Goal: Task Accomplishment & Management: Manage account settings

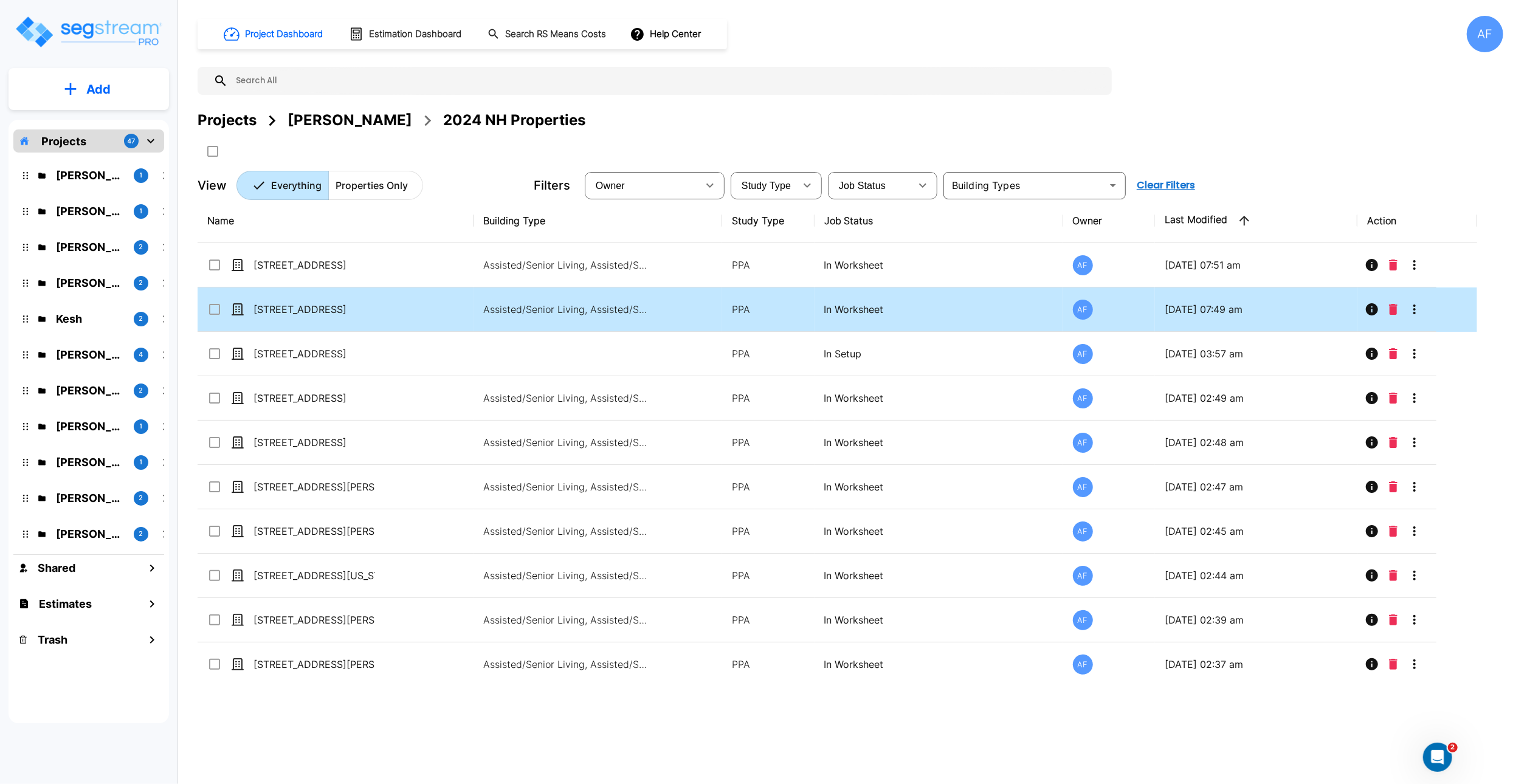
click at [392, 313] on td "[STREET_ADDRESS]" at bounding box center [335, 309] width 276 height 45
checkbox input "true"
click at [1419, 315] on icon "More-Options" at bounding box center [1414, 309] width 15 height 15
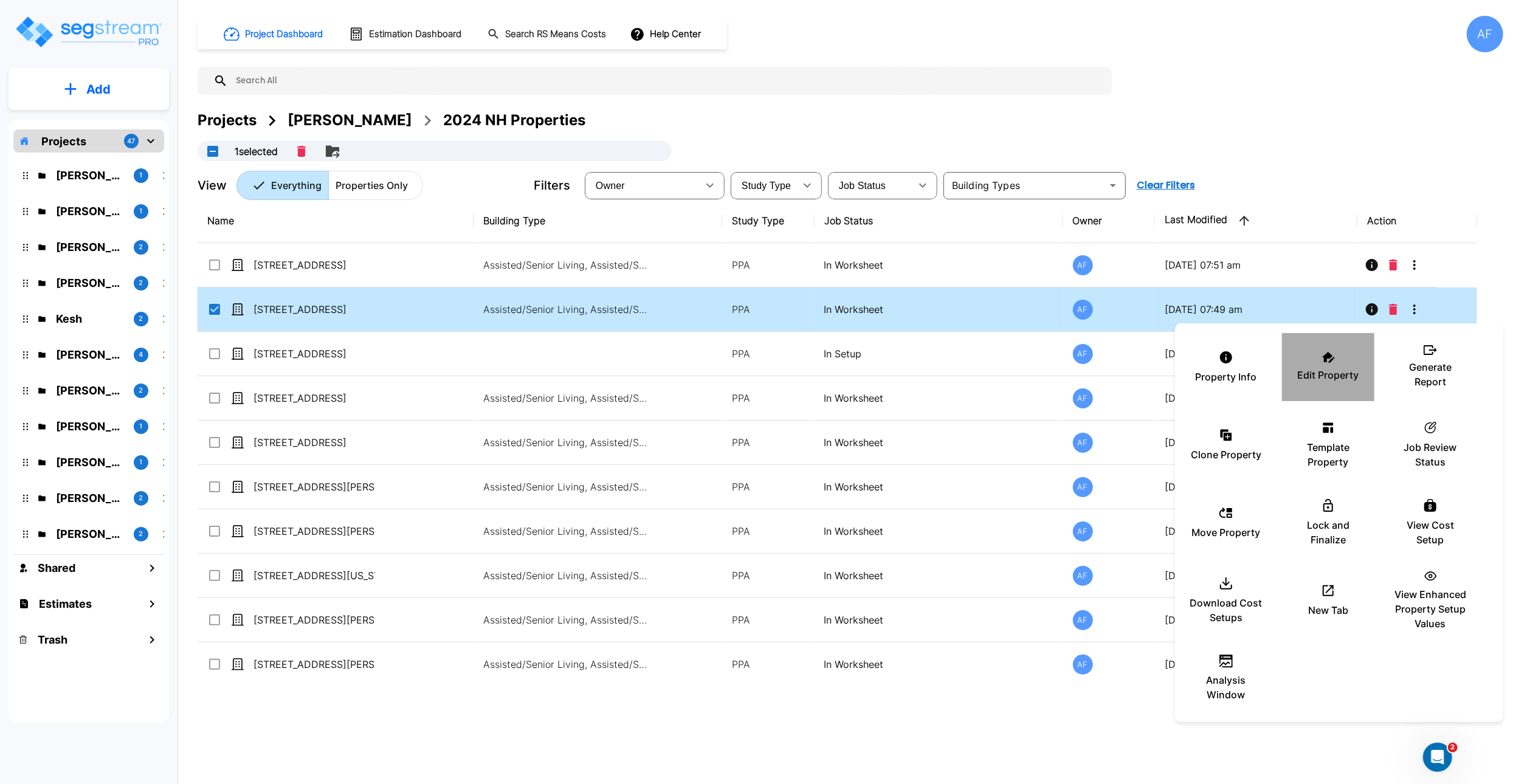
click at [1332, 352] on icon at bounding box center [1328, 357] width 13 height 11
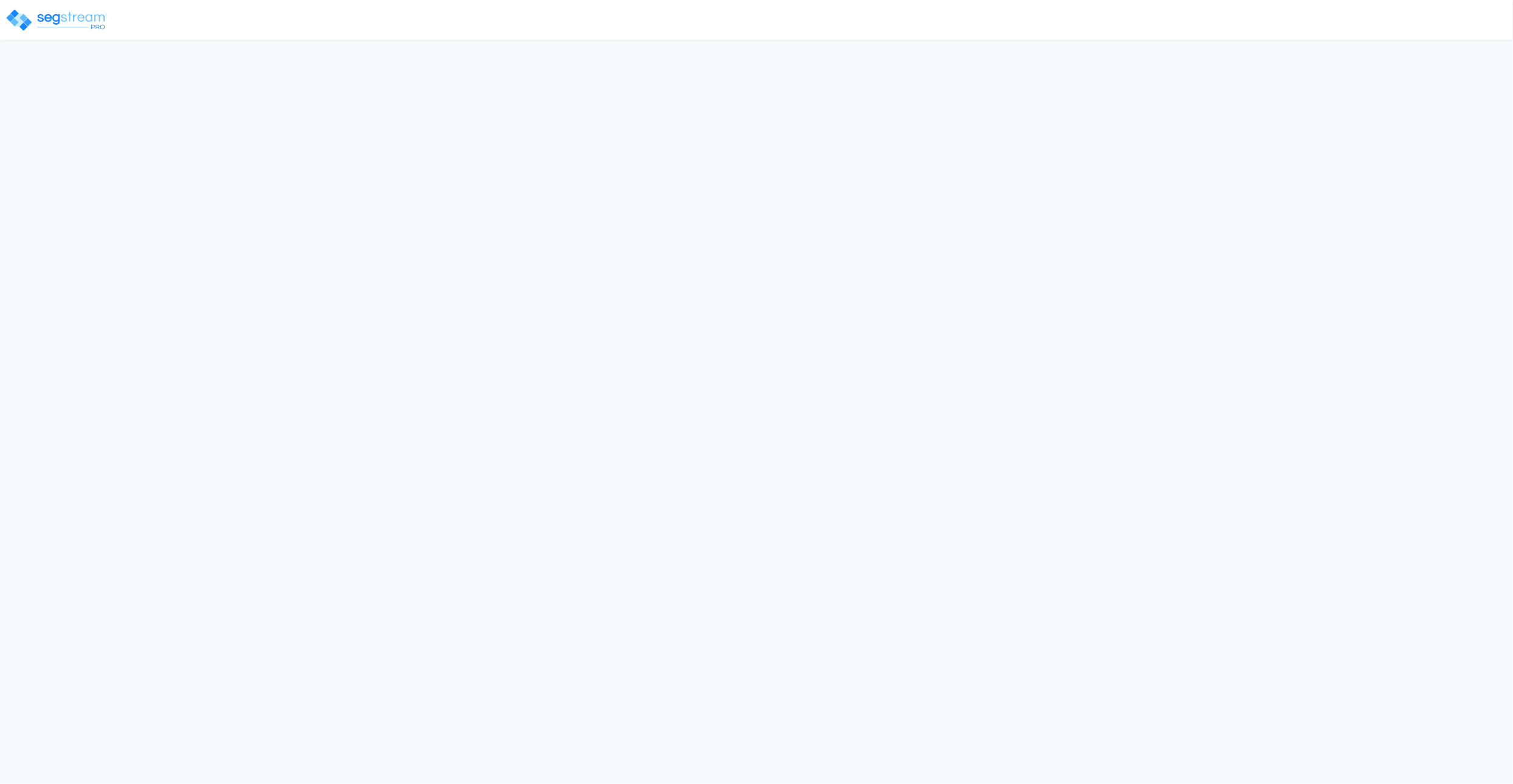
select select "2024"
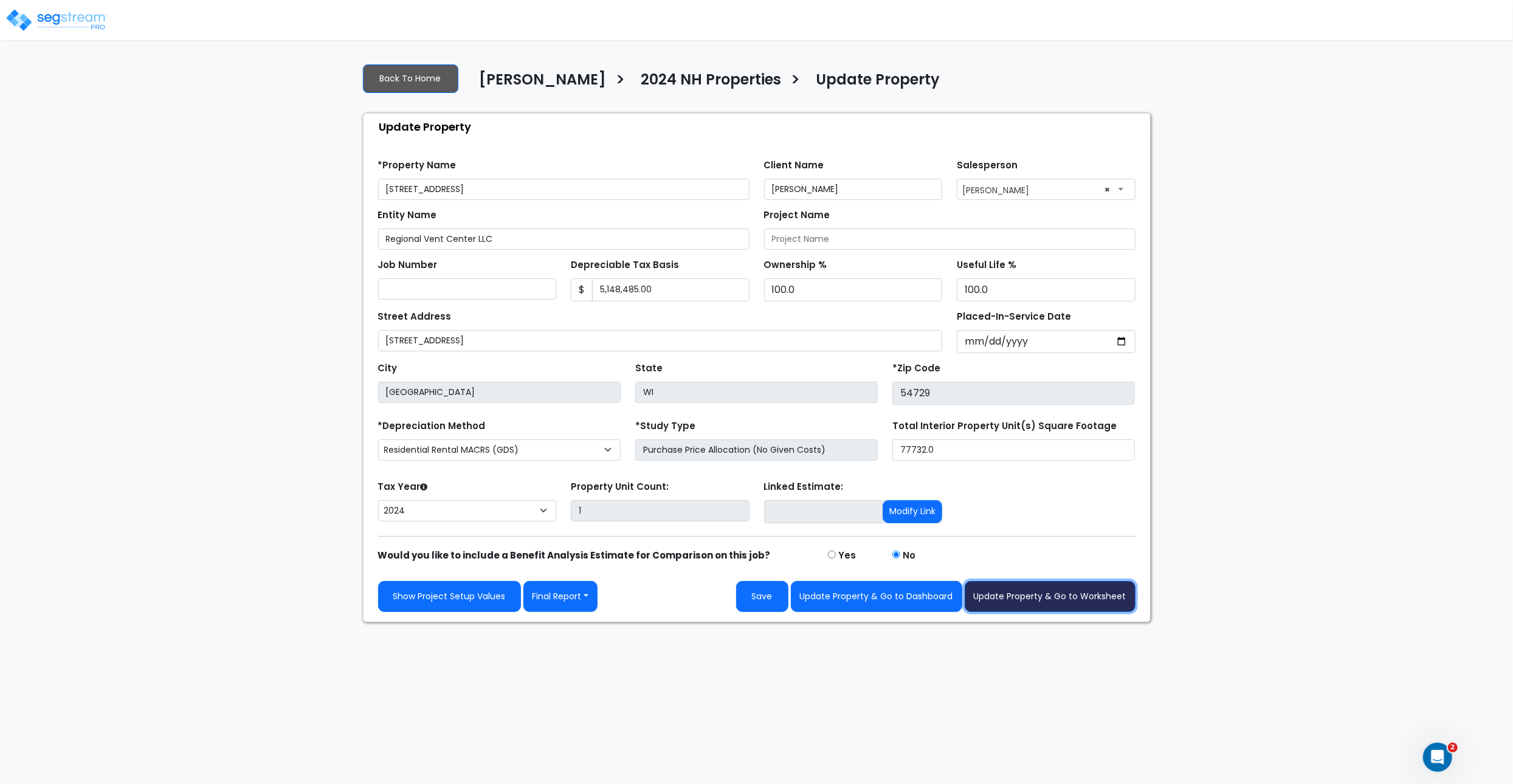
click at [1070, 604] on button "Update Property & Go to Worksheet" at bounding box center [1050, 596] width 171 height 31
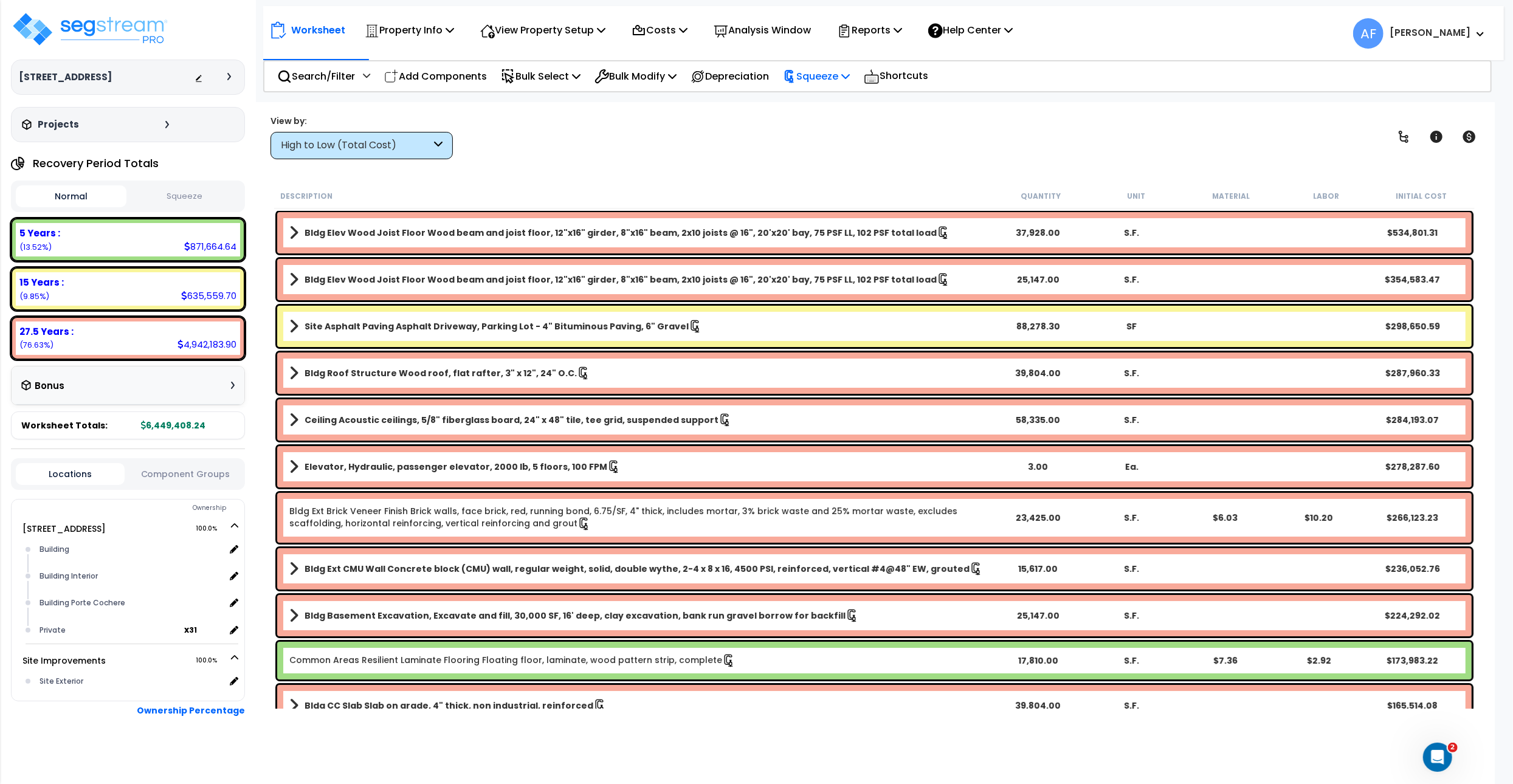
click at [841, 66] on div "Squeeze" at bounding box center [816, 76] width 67 height 28
click at [658, 148] on div "View by: High to Low (Total Cost) High to Low (Total Cost)" at bounding box center [874, 137] width 1216 height 45
click at [190, 193] on button "Squeeze" at bounding box center [185, 197] width 111 height 21
click at [902, 31] on icon at bounding box center [897, 30] width 9 height 10
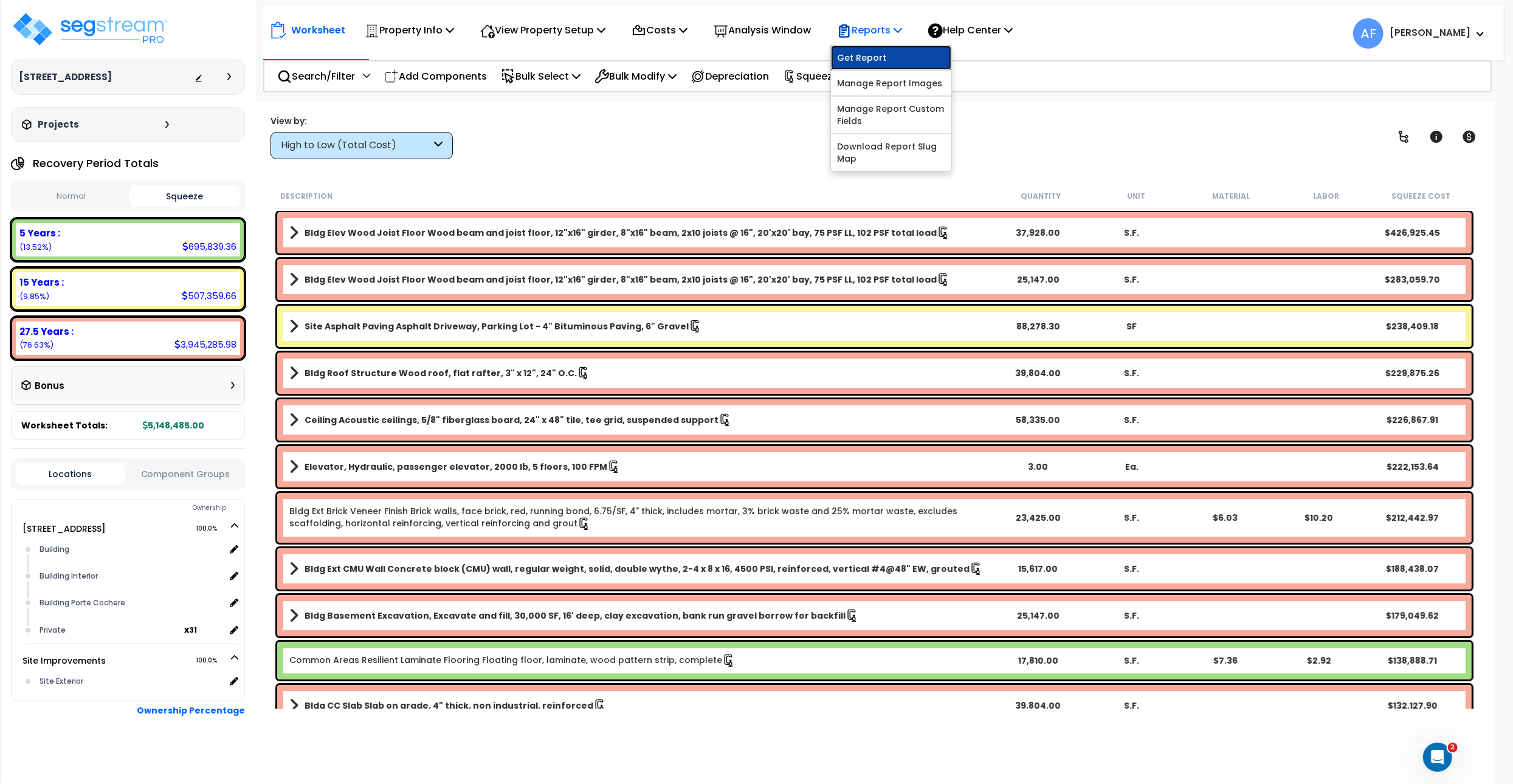
click at [889, 50] on link "Get Report" at bounding box center [891, 58] width 121 height 24
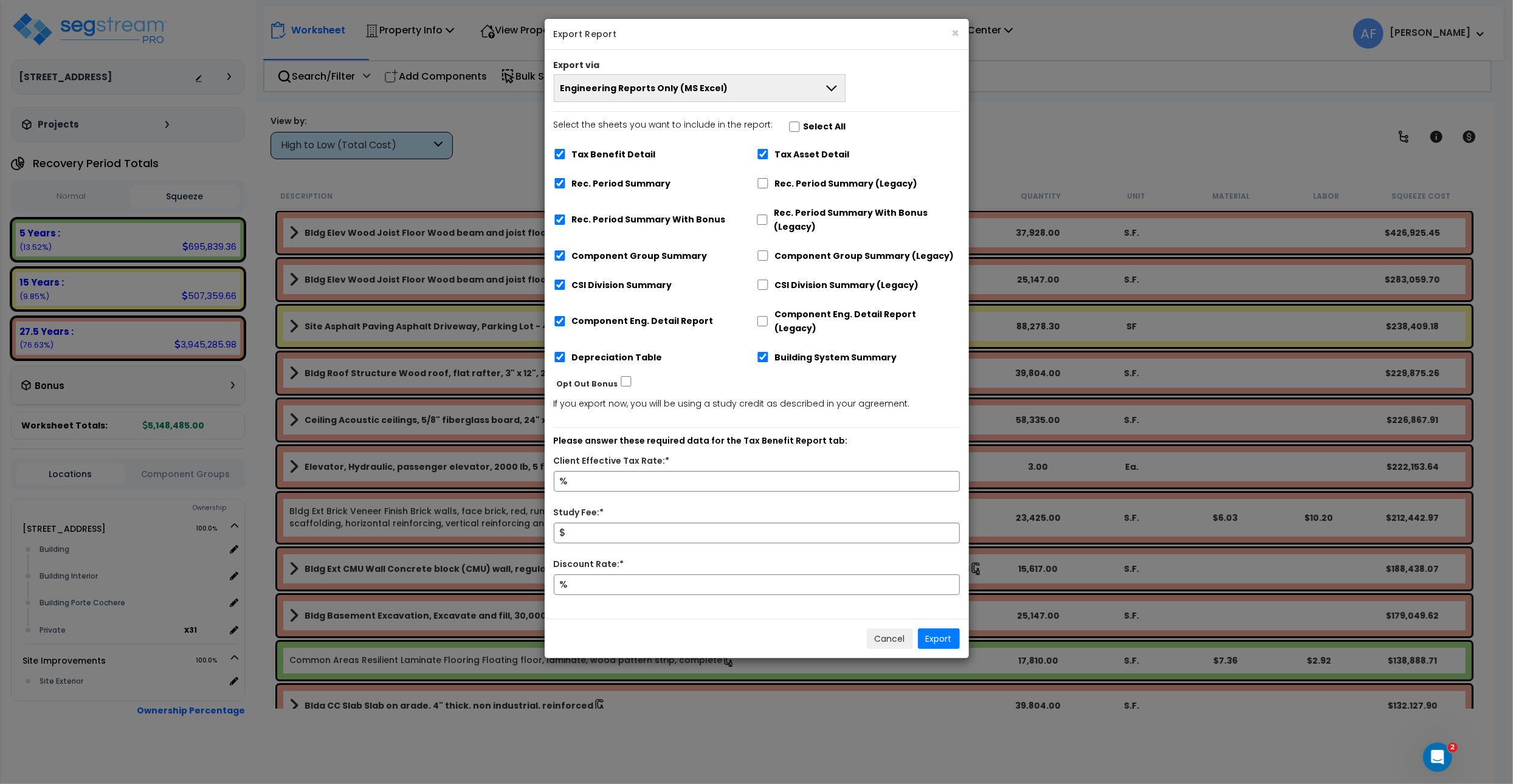
click at [735, 96] on button "Engineering Reports Only (MS Excel)" at bounding box center [700, 88] width 292 height 28
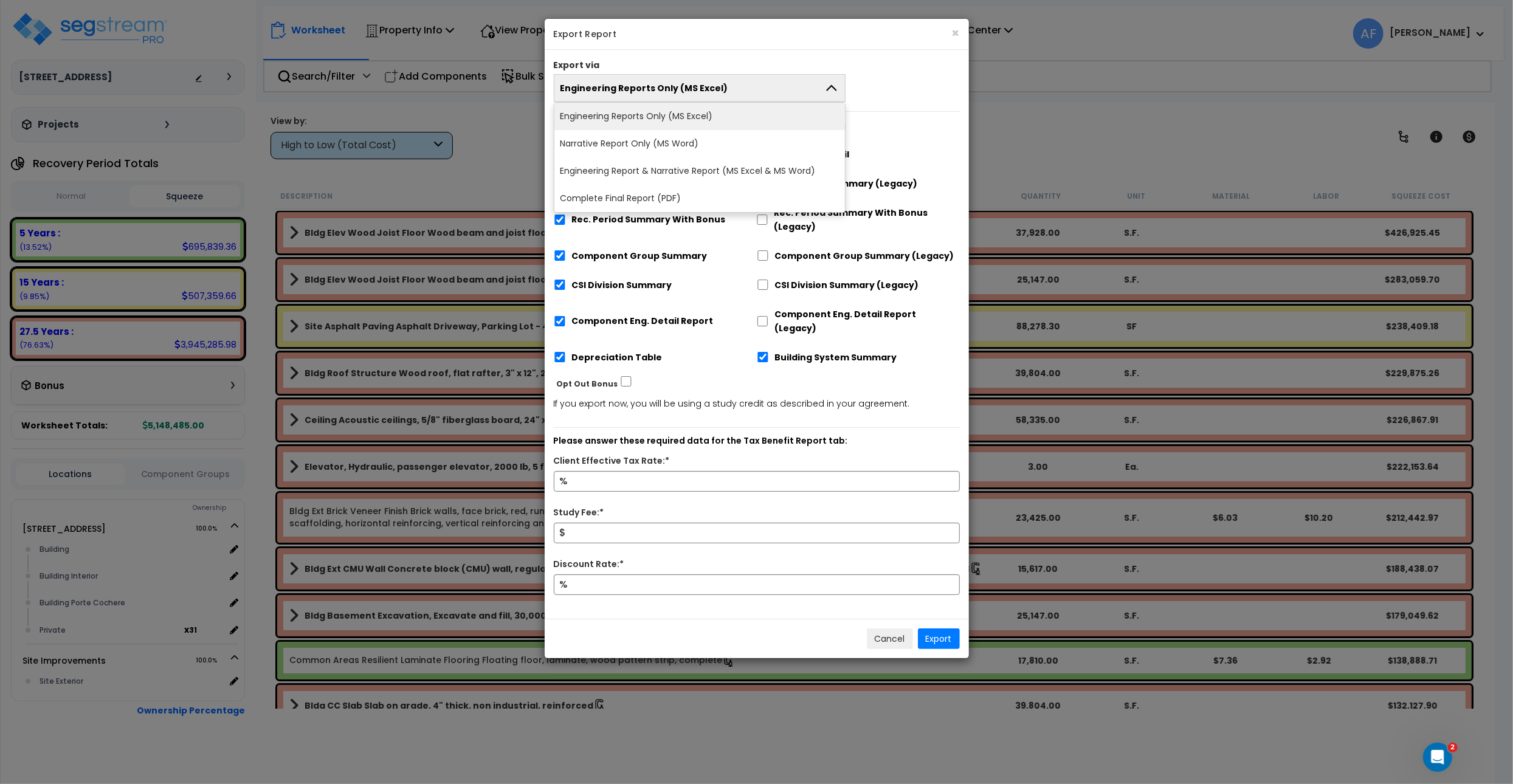
click at [739, 168] on li "Engineering Report & Narrative Report (MS Excel & MS Word)" at bounding box center [699, 171] width 291 height 28
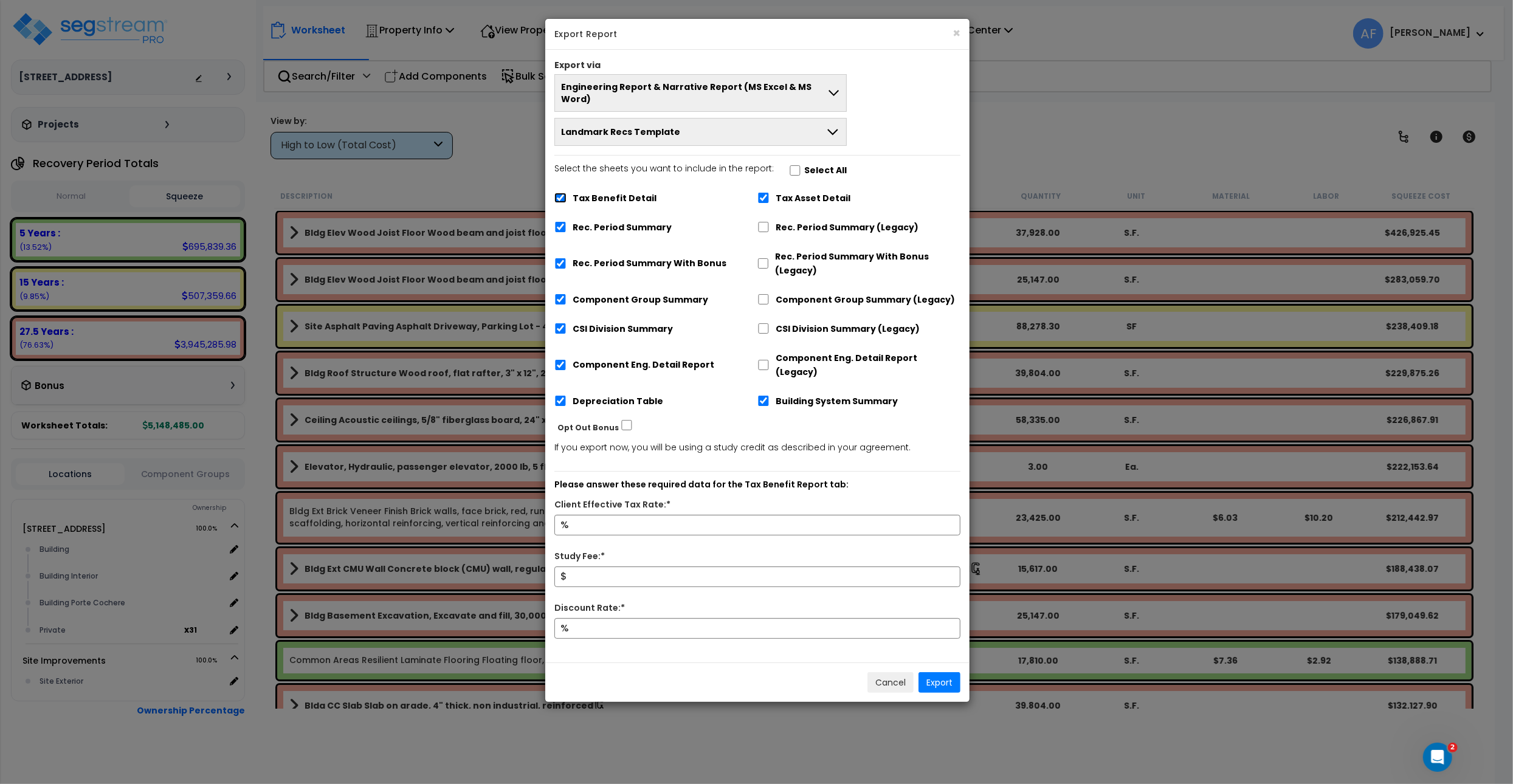
click at [561, 193] on input "Tax Benefit Detail" at bounding box center [560, 198] width 12 height 11
checkbox input "false"
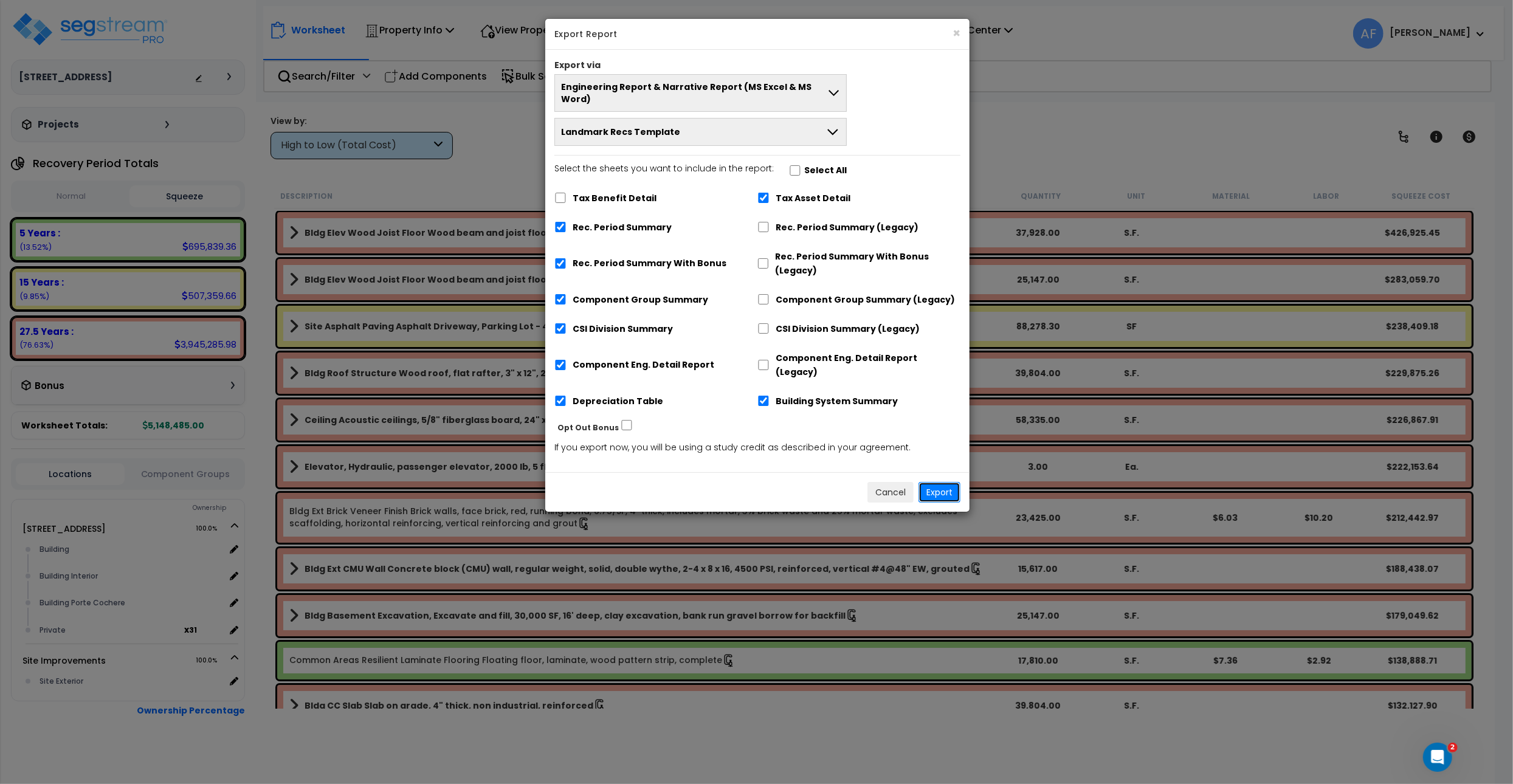
click at [945, 482] on button "Export" at bounding box center [940, 492] width 42 height 21
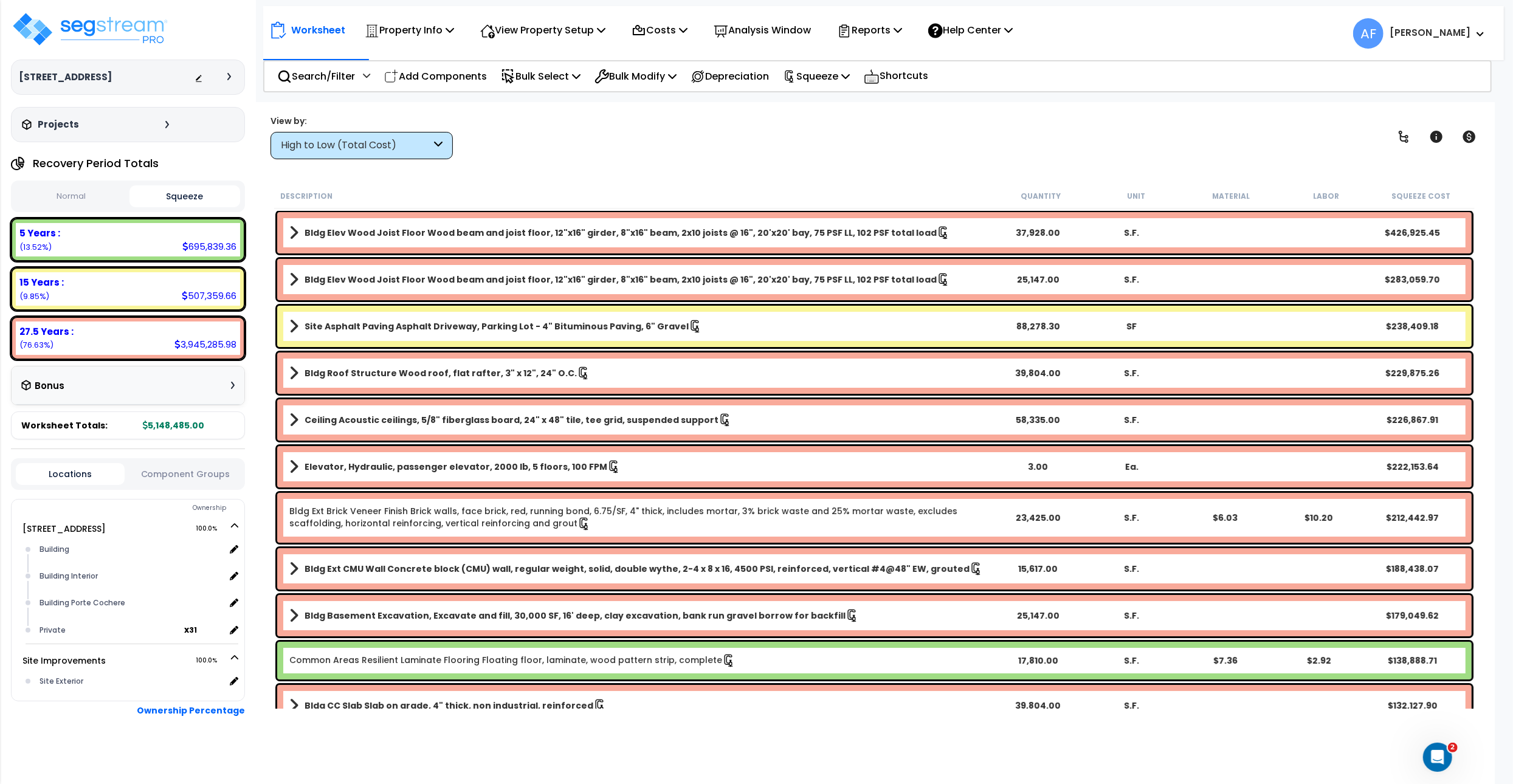
click at [682, 147] on div "View by: High to Low (Total Cost) High to Low (Total Cost)" at bounding box center [874, 137] width 1216 height 45
click at [718, 80] on p "Depreciation" at bounding box center [729, 76] width 79 height 16
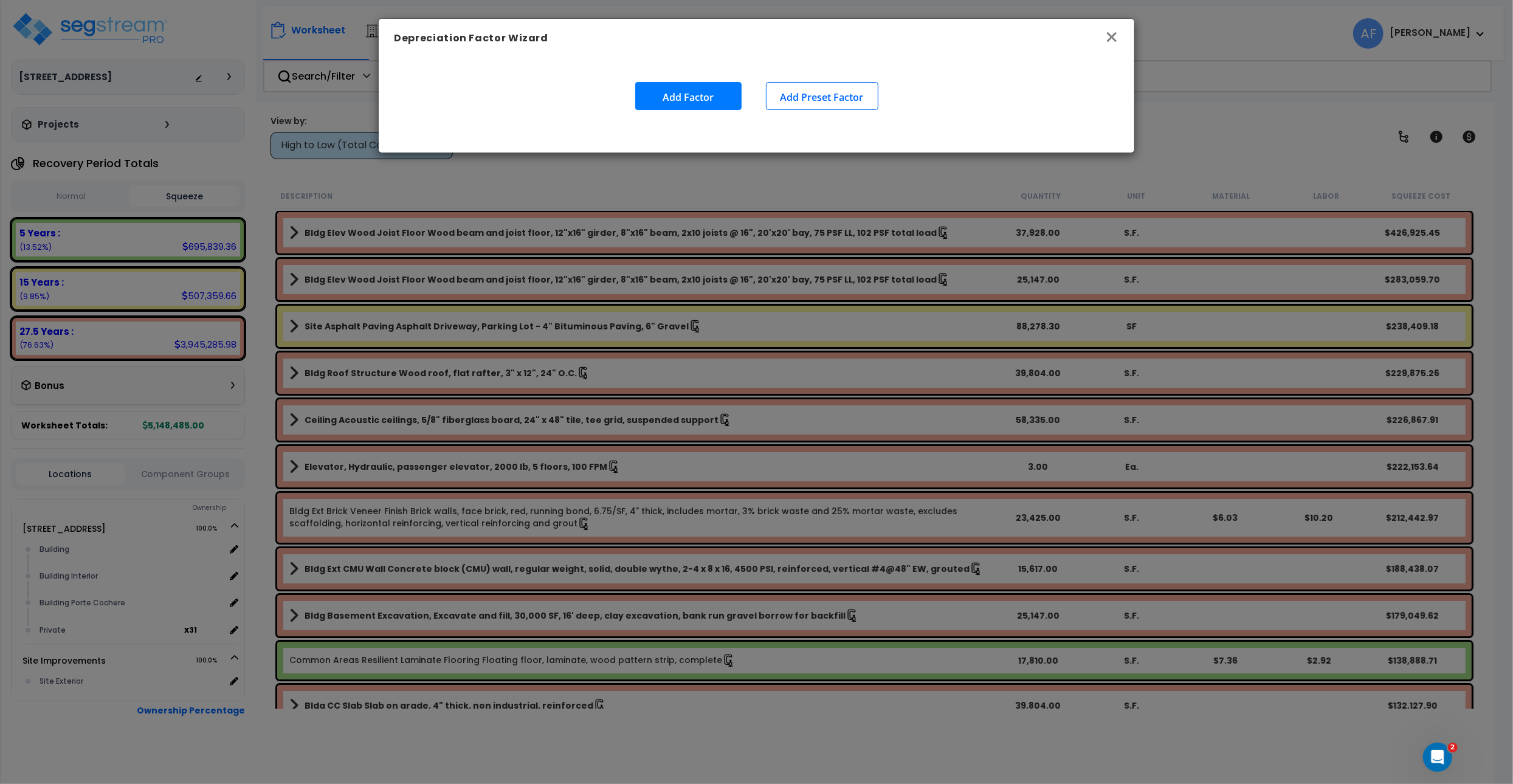
click at [1105, 33] on icon "button" at bounding box center [1111, 37] width 15 height 15
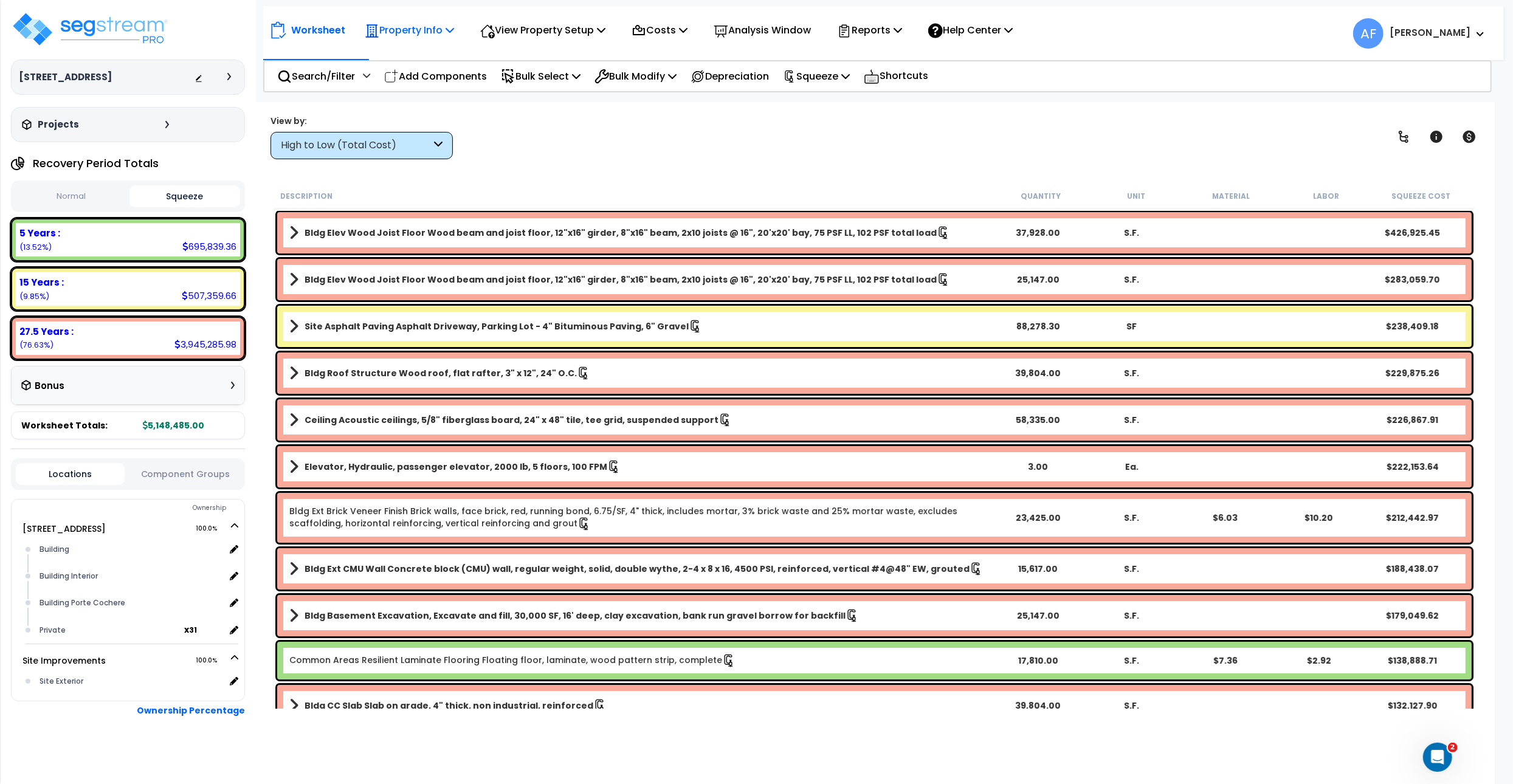
click at [454, 37] on p "Property Info" at bounding box center [409, 30] width 89 height 16
click at [605, 31] on icon at bounding box center [601, 30] width 9 height 10
click at [688, 30] on icon at bounding box center [683, 30] width 9 height 10
click at [811, 32] on p "Analysis Window" at bounding box center [762, 30] width 97 height 16
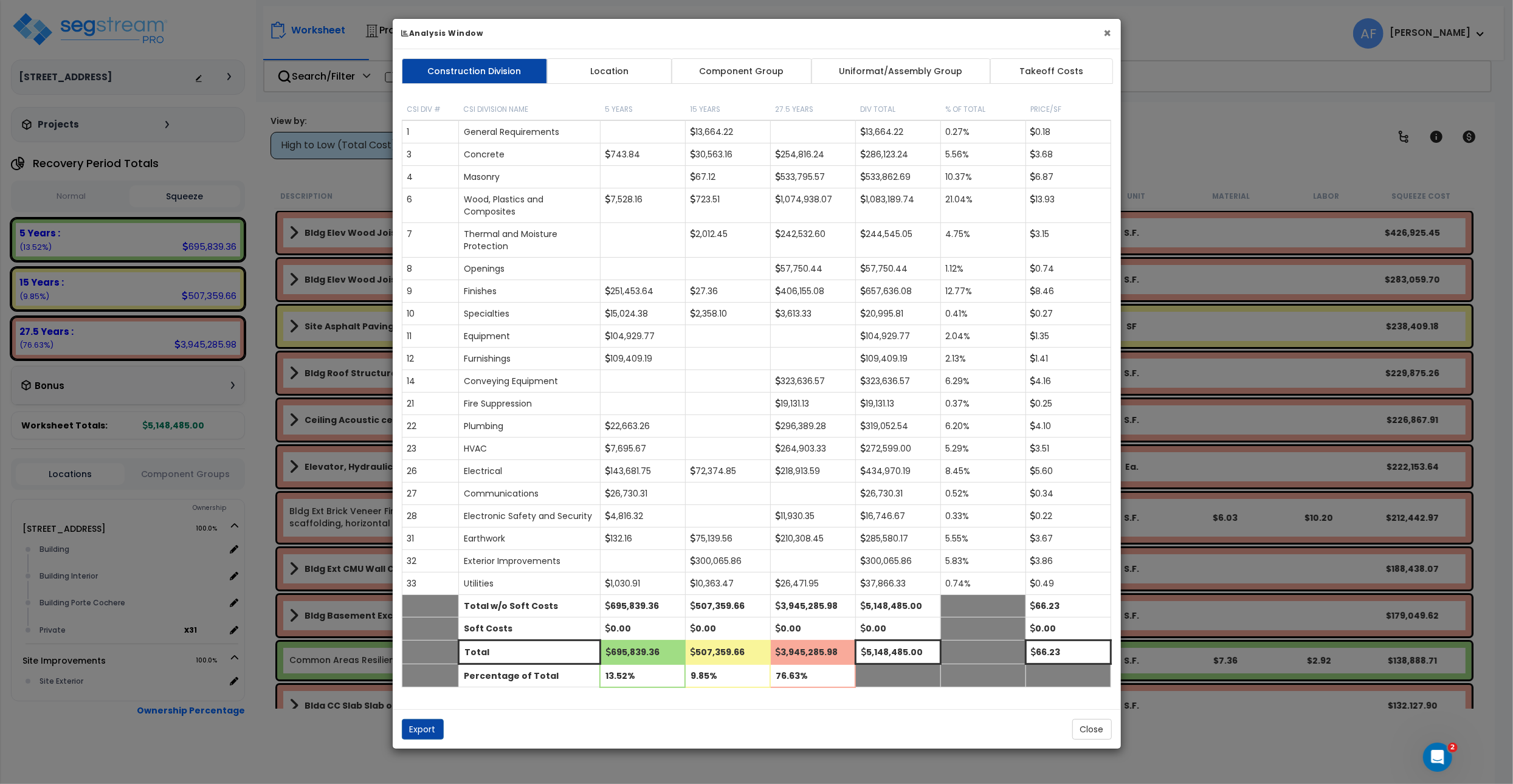
click at [1110, 34] on button "×" at bounding box center [1108, 33] width 8 height 13
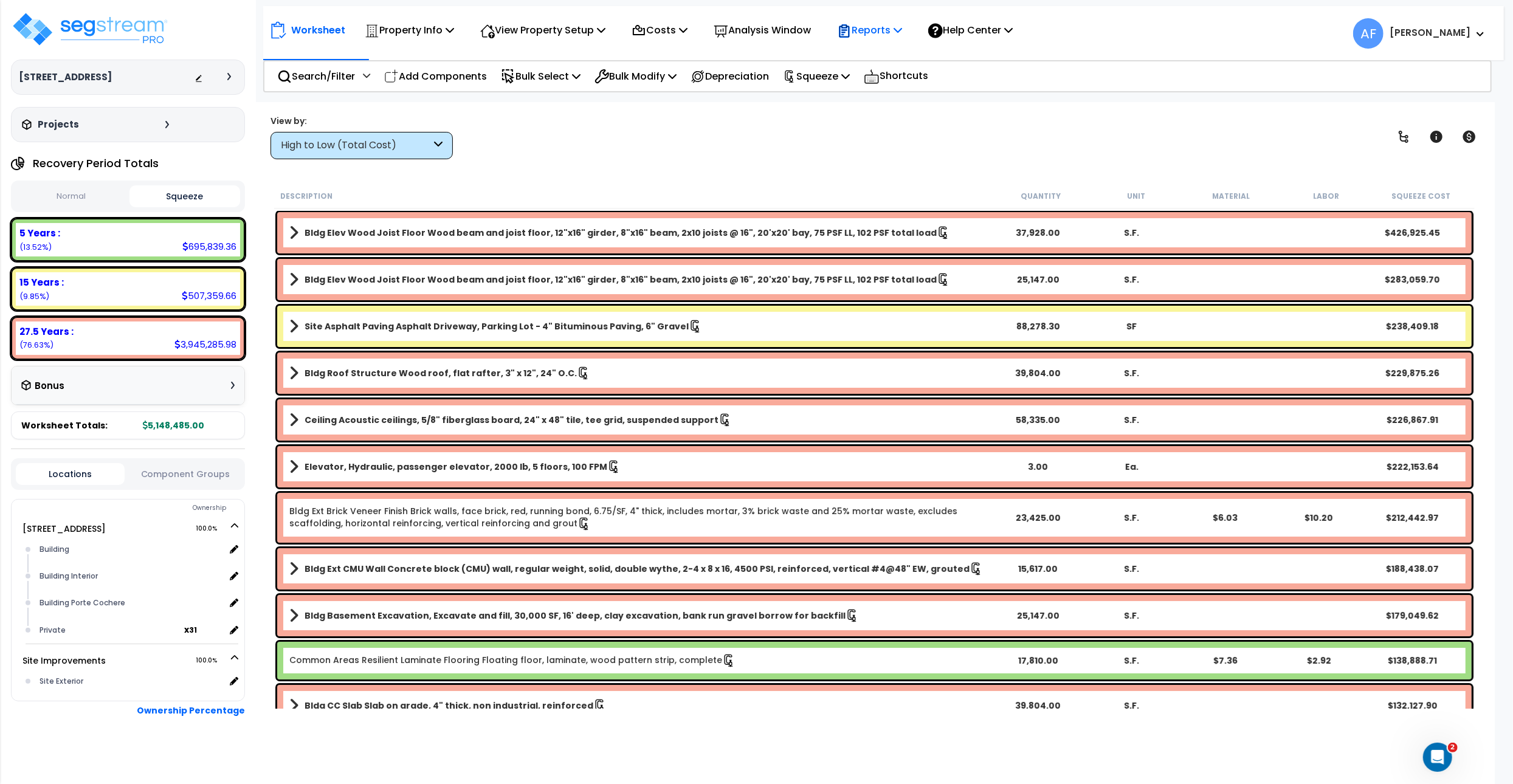
click at [902, 26] on p "Reports" at bounding box center [869, 30] width 65 height 16
click at [1062, 143] on div "View by: High to Low (Total Cost) High to Low (Total Cost)" at bounding box center [874, 137] width 1216 height 45
click at [91, 19] on img at bounding box center [90, 29] width 158 height 36
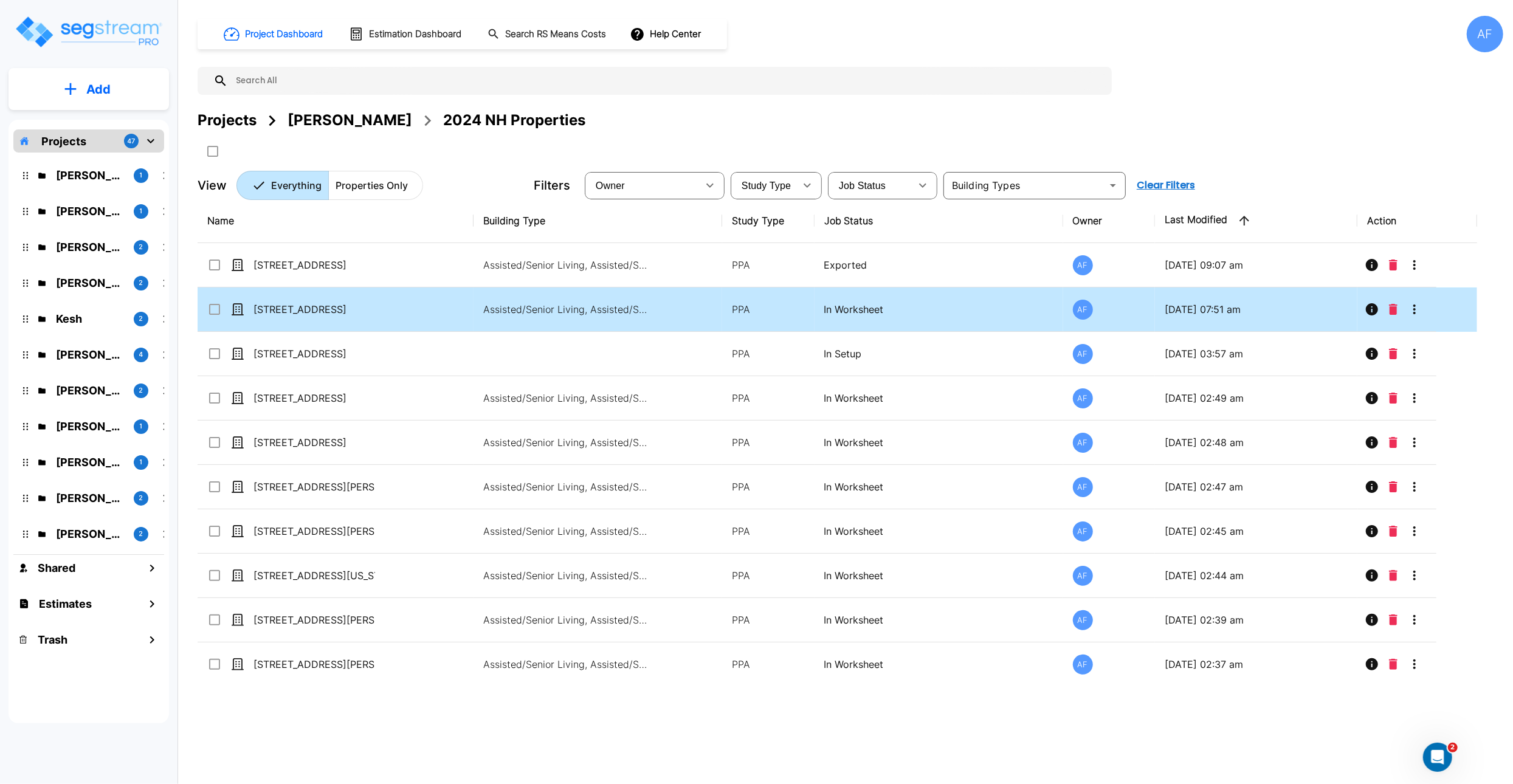
click at [382, 309] on div "[STREET_ADDRESS]" at bounding box center [298, 309] width 182 height 15
checkbox input "true"
click at [1419, 313] on icon "More-Options" at bounding box center [1414, 309] width 15 height 15
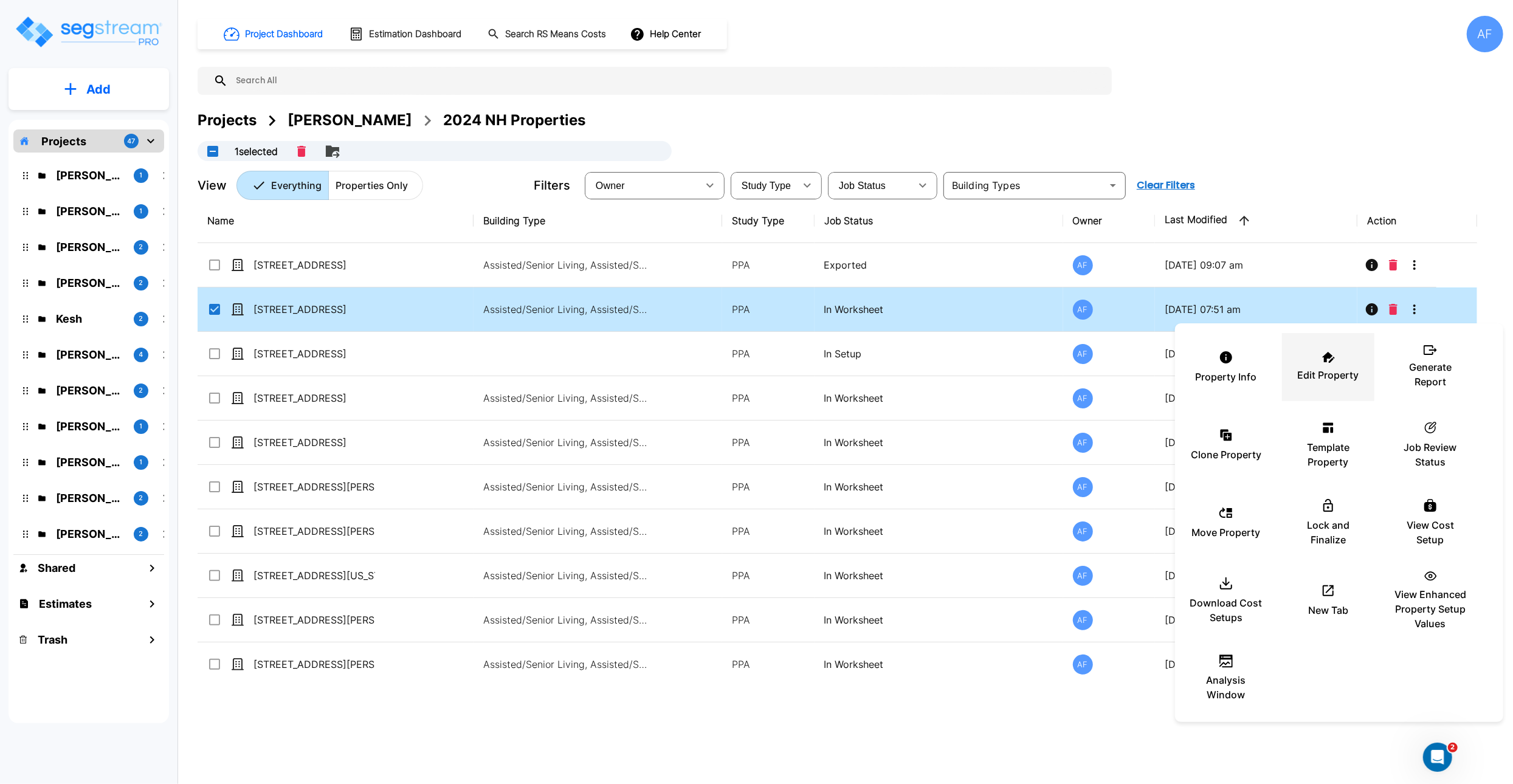
click at [1319, 369] on p "Edit Property" at bounding box center [1328, 375] width 62 height 15
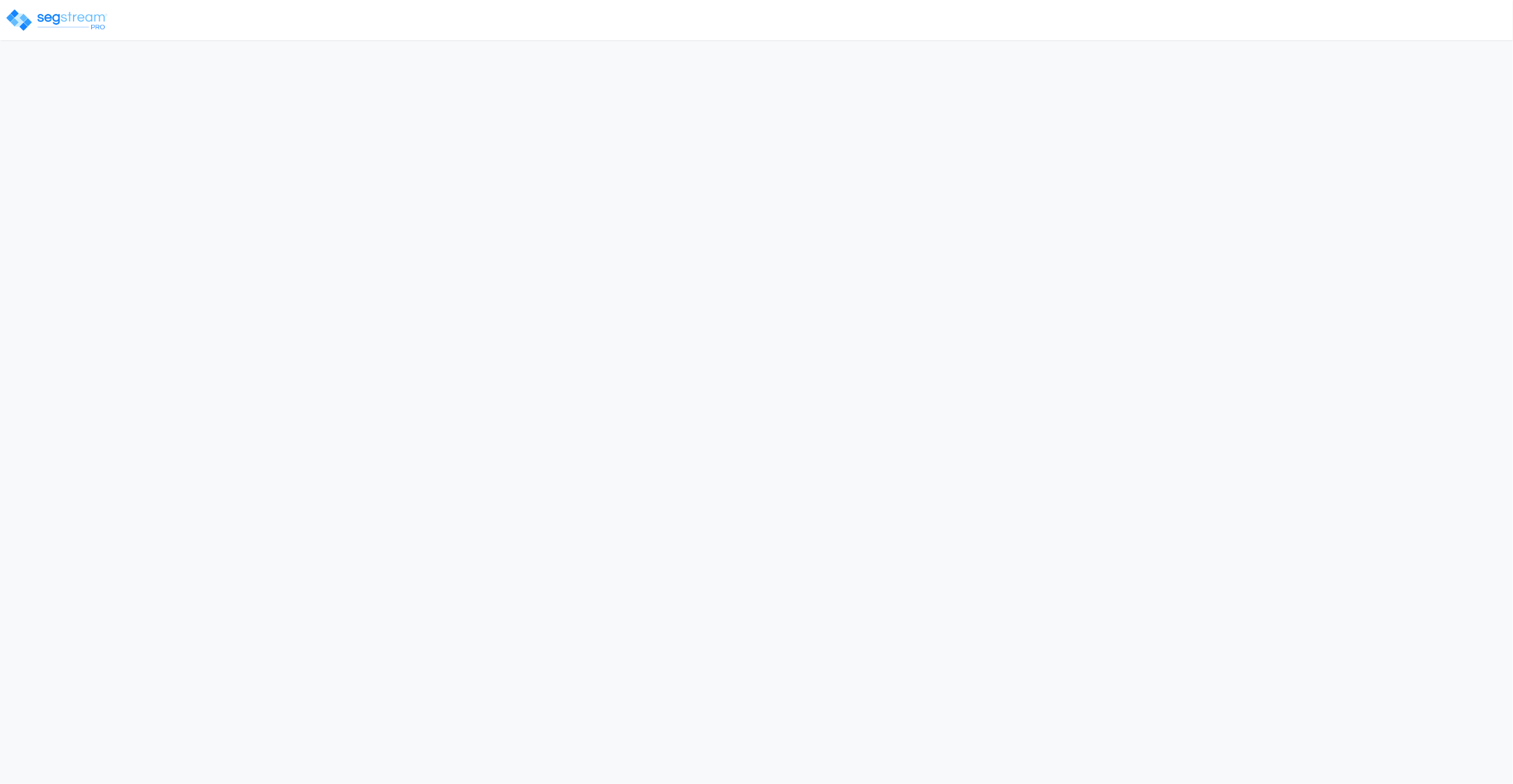
select select "2024"
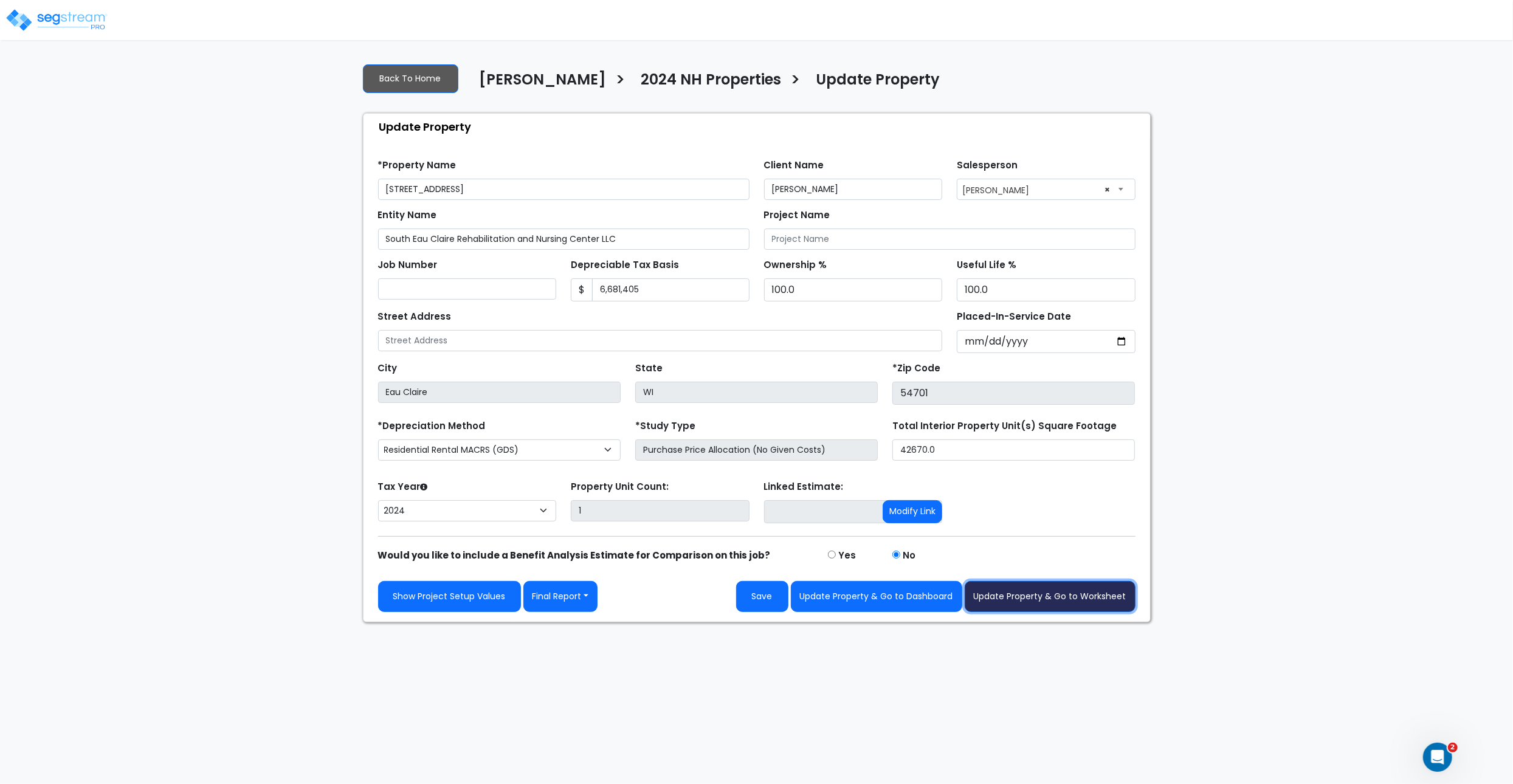
click at [1068, 595] on button "Update Property & Go to Worksheet" at bounding box center [1050, 596] width 171 height 31
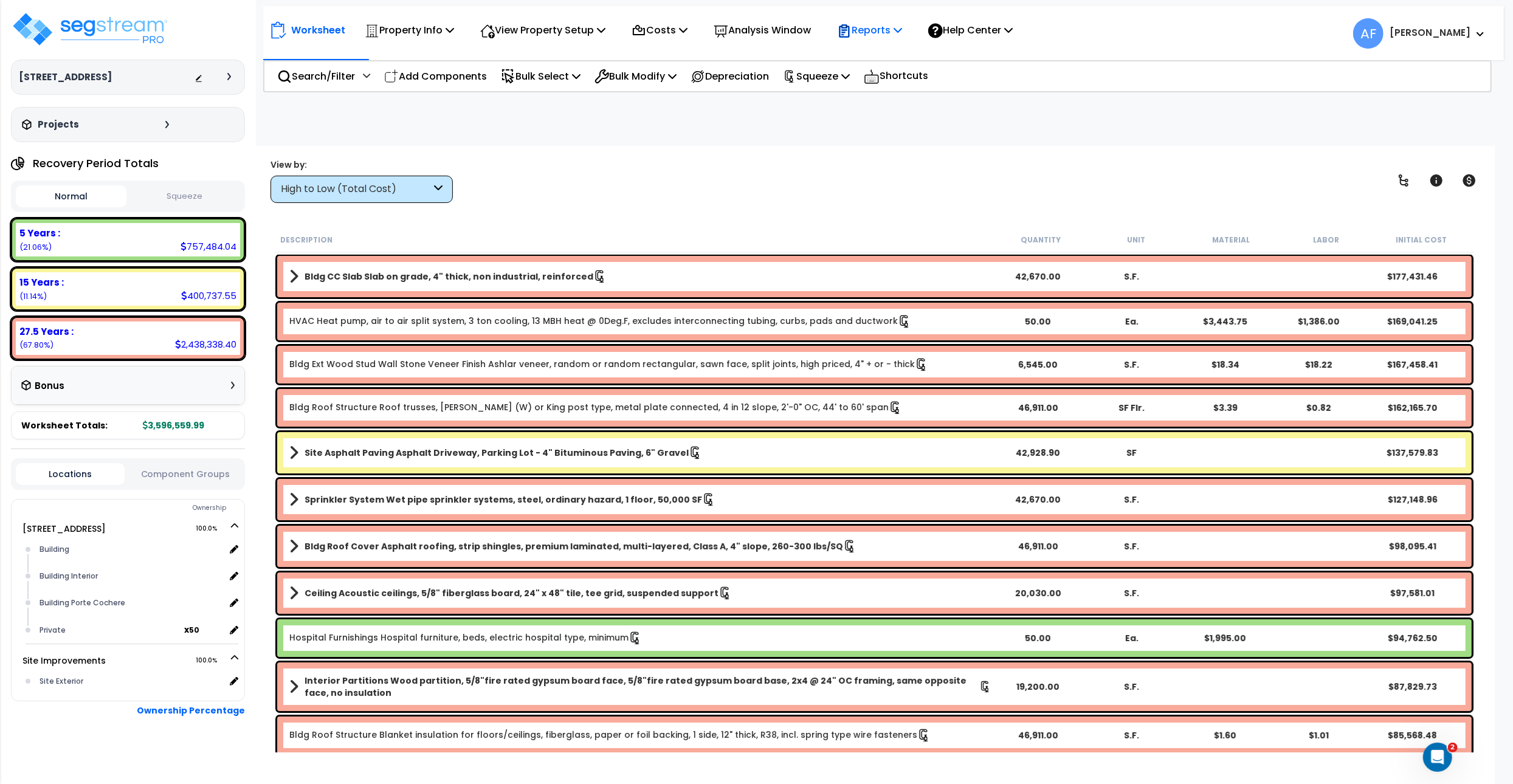
click at [902, 37] on p "Reports" at bounding box center [869, 30] width 65 height 16
click at [908, 62] on link "Get Report" at bounding box center [891, 58] width 121 height 24
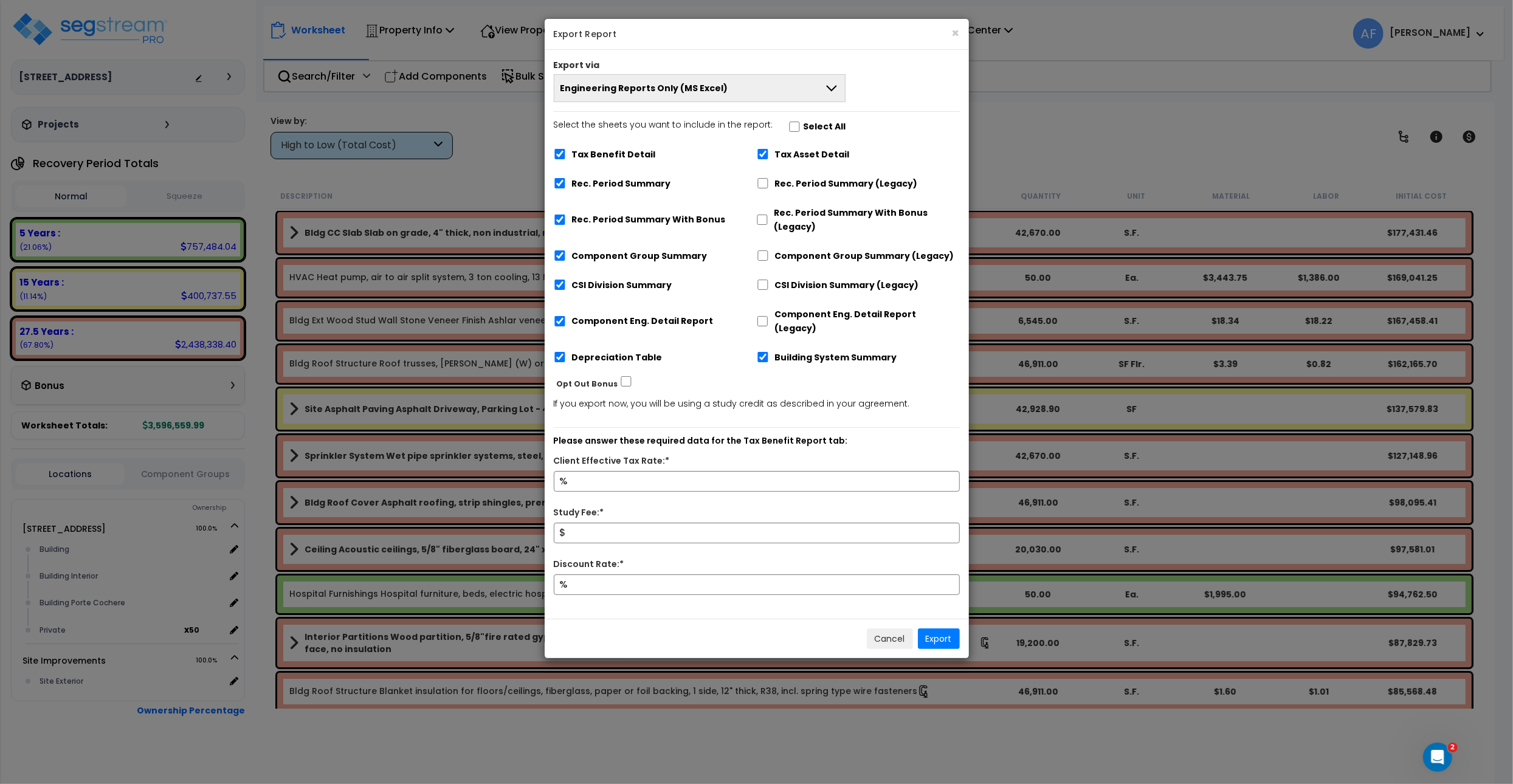
click at [660, 92] on span "Engineering Reports Only (MS Excel)" at bounding box center [644, 87] width 168 height 12
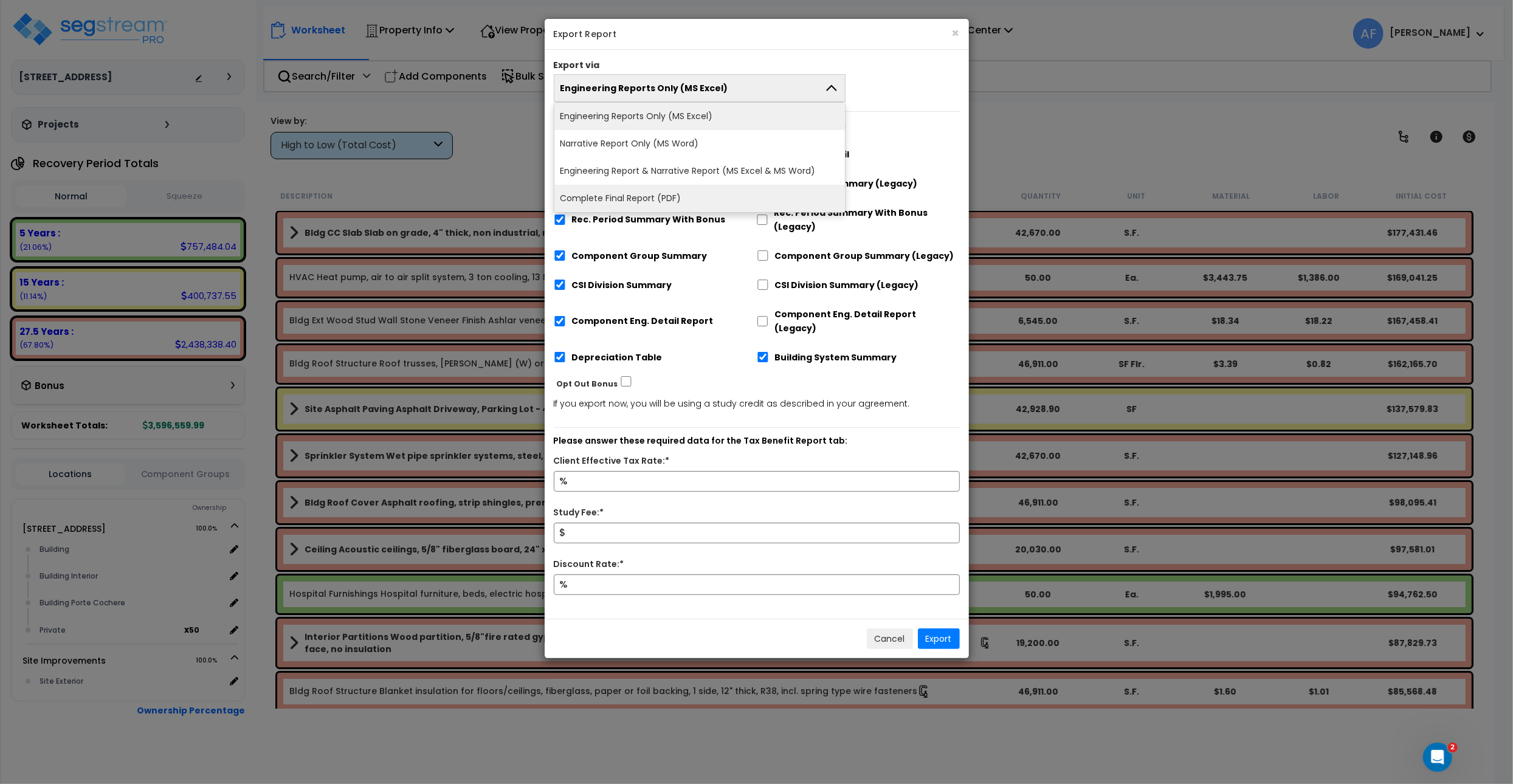
click at [680, 201] on li "Complete Final Report (PDF)" at bounding box center [699, 198] width 291 height 28
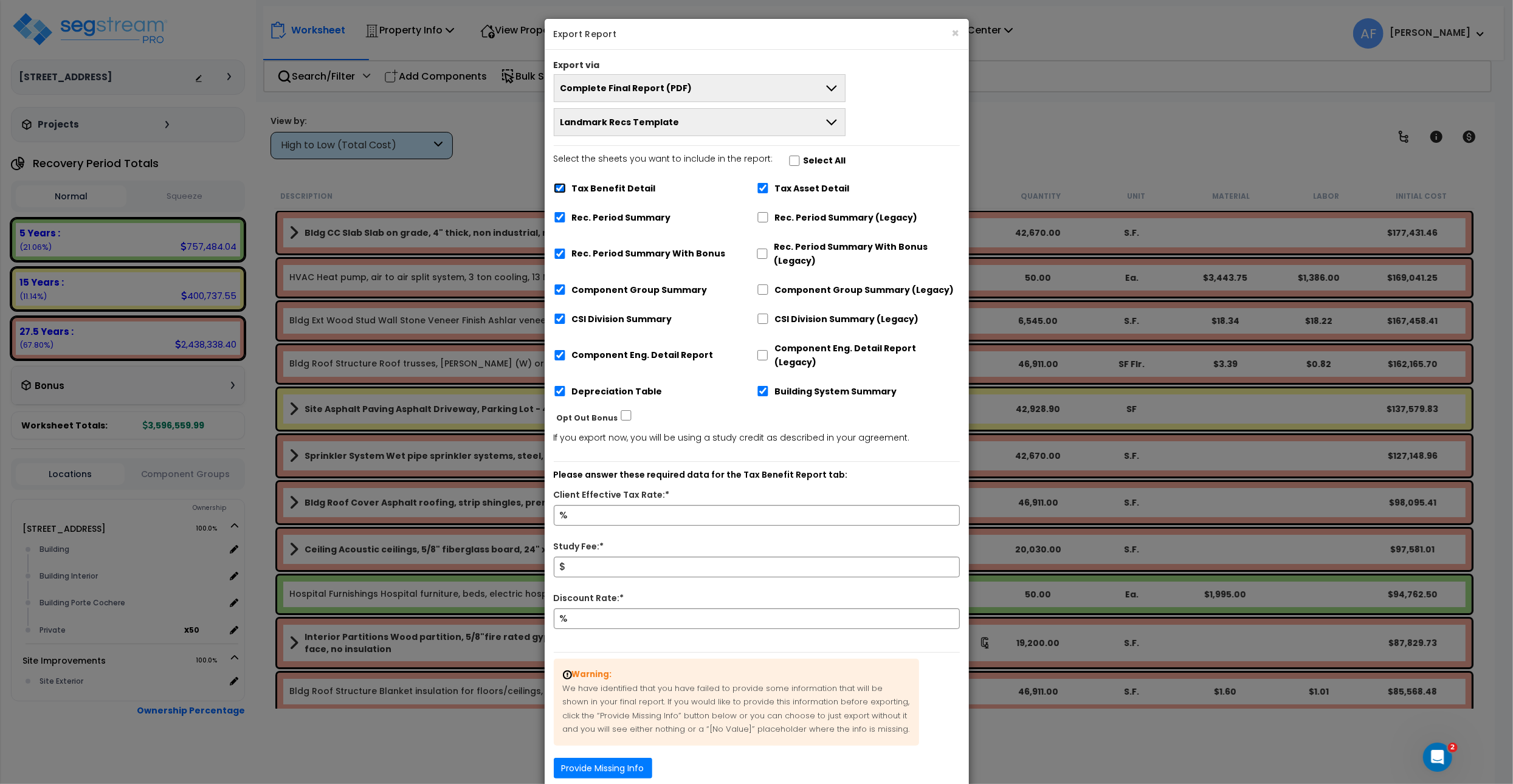
click at [558, 190] on input "Tax Benefit Detail" at bounding box center [560, 188] width 12 height 11
checkbox input "false"
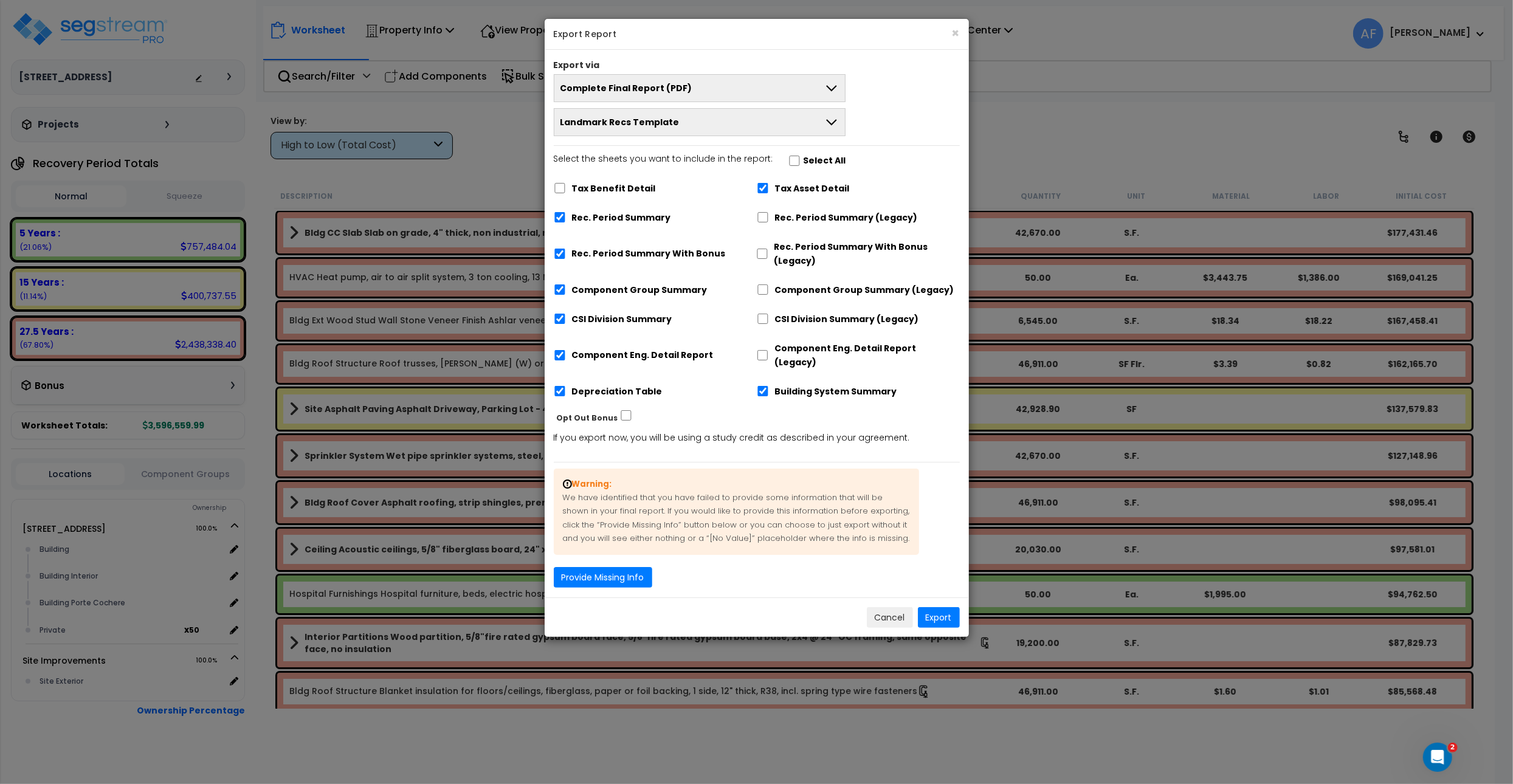
click at [714, 89] on button "Complete Final Report (PDF)" at bounding box center [700, 88] width 292 height 28
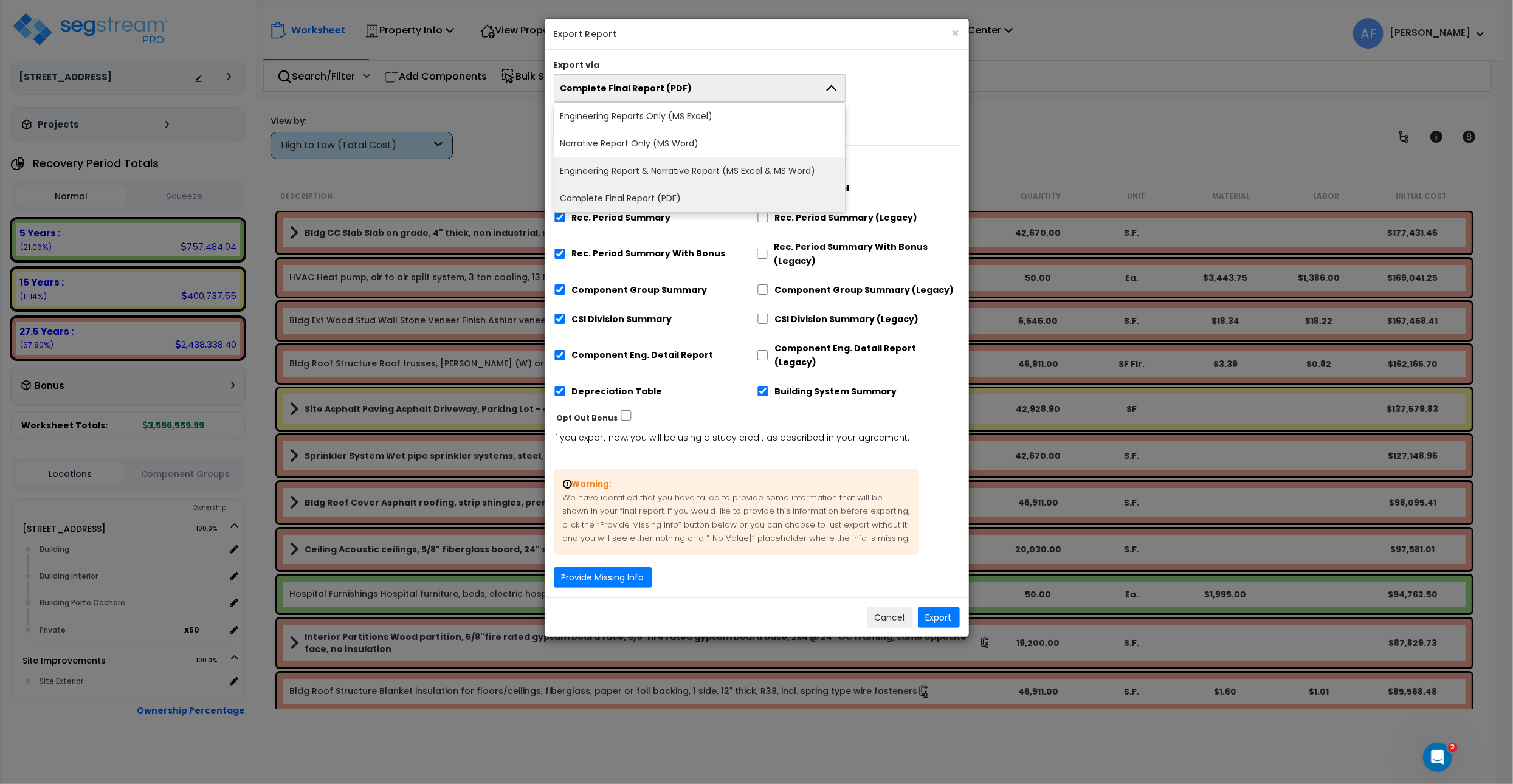
click at [735, 166] on li "Engineering Report & Narrative Report (MS Excel & MS Word)" at bounding box center [699, 171] width 291 height 28
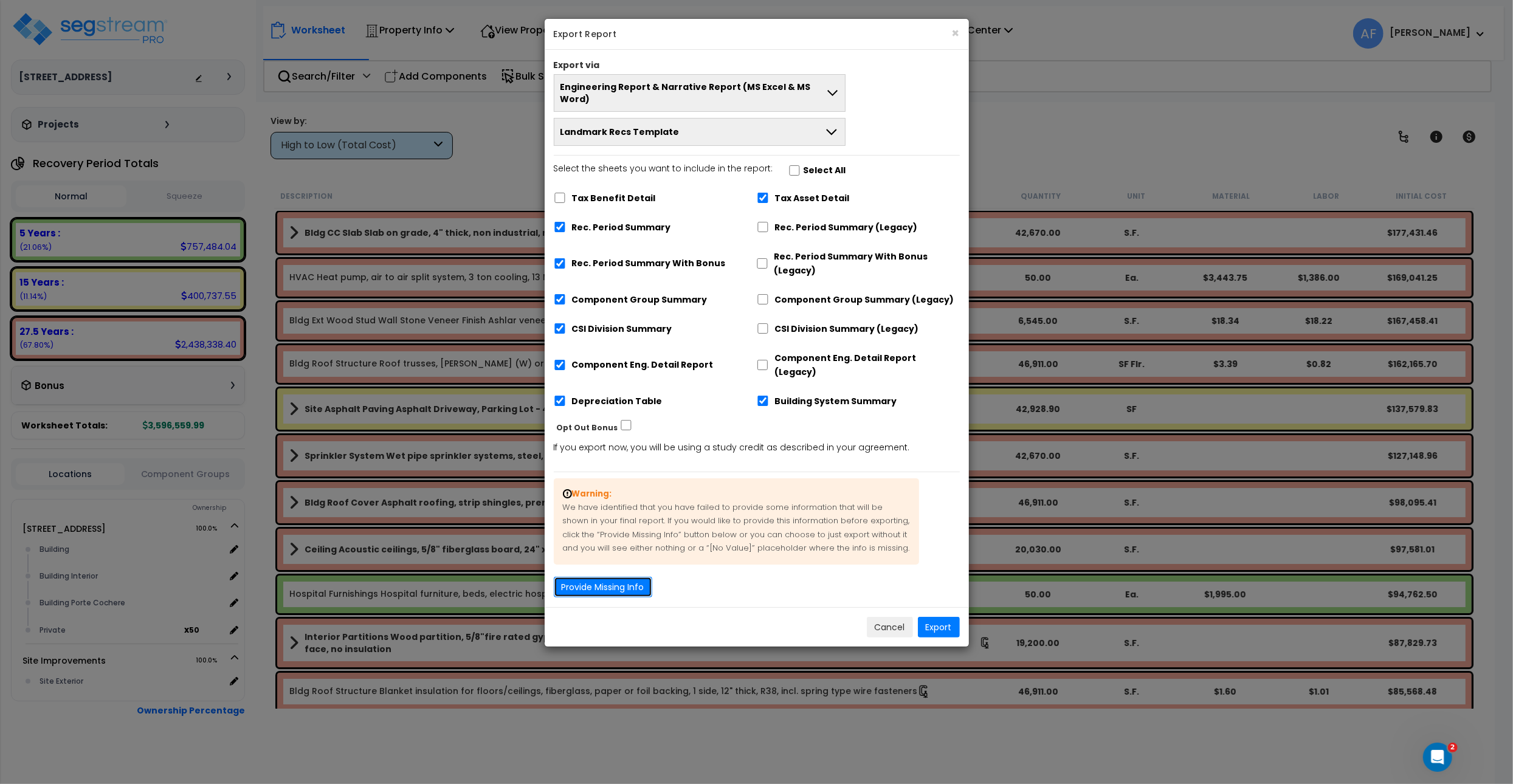
click at [624, 577] on button "Provide Missing Info" at bounding box center [603, 587] width 99 height 21
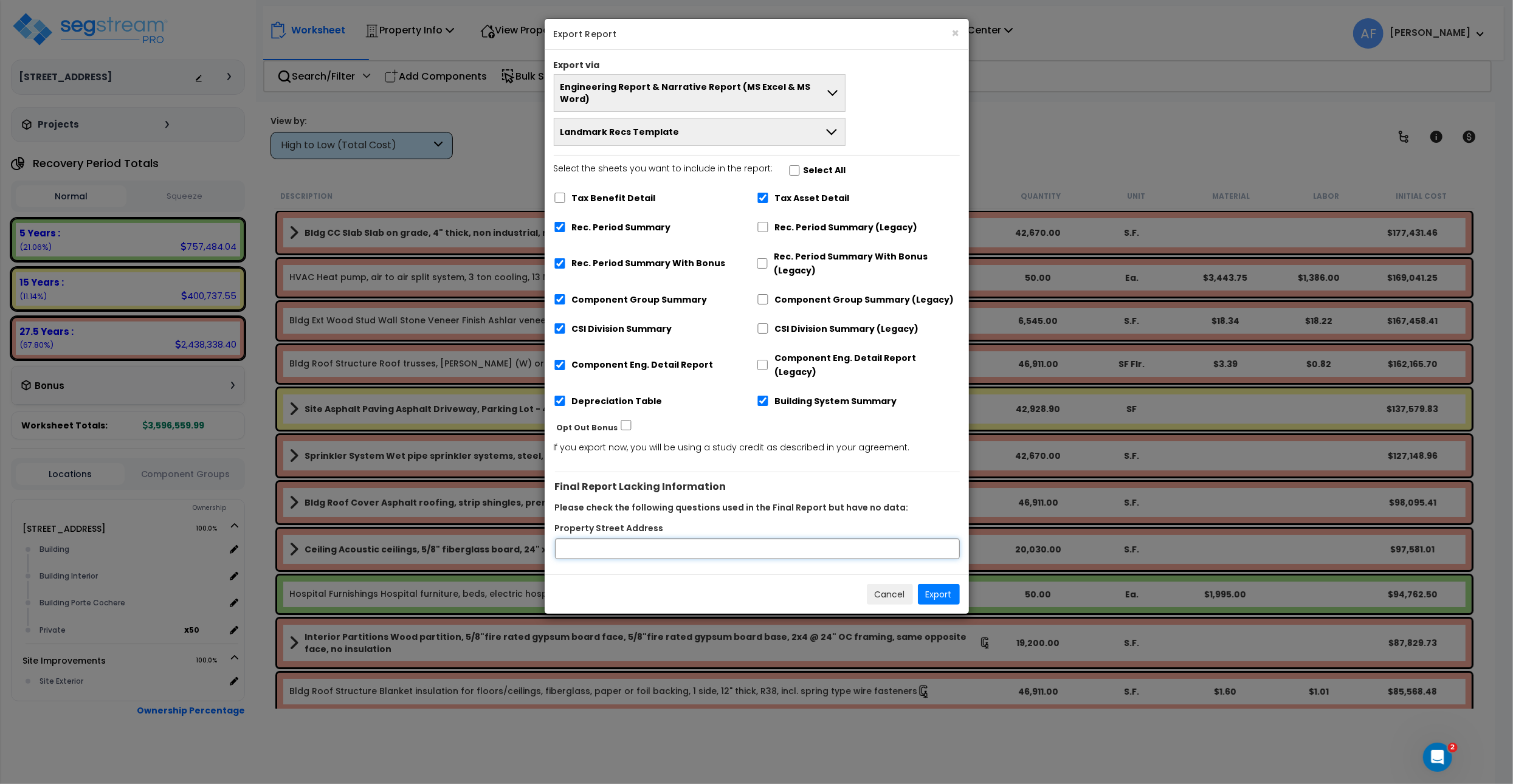
click at [620, 539] on input "Property Street Address" at bounding box center [757, 549] width 405 height 21
paste input "3656 Mall Drive,"
click at [695, 574] on div "Cancel Export" at bounding box center [756, 594] width 424 height 40
click at [633, 539] on input "3656 Mall Drive," at bounding box center [757, 549] width 405 height 21
type input "3656 Mall Drive"
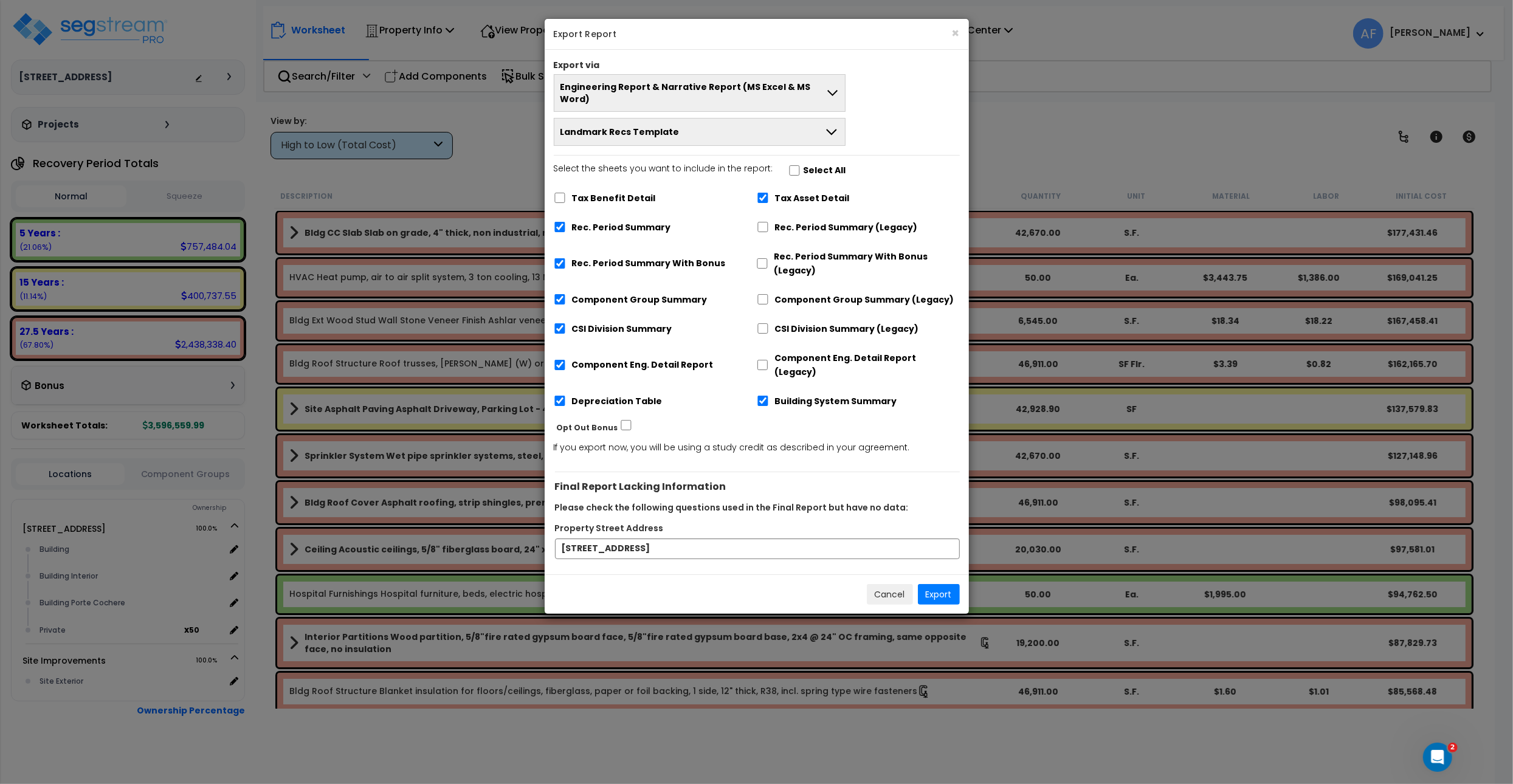
click at [696, 574] on div "Cancel Export" at bounding box center [756, 594] width 424 height 40
click at [940, 584] on button "Export" at bounding box center [939, 594] width 42 height 21
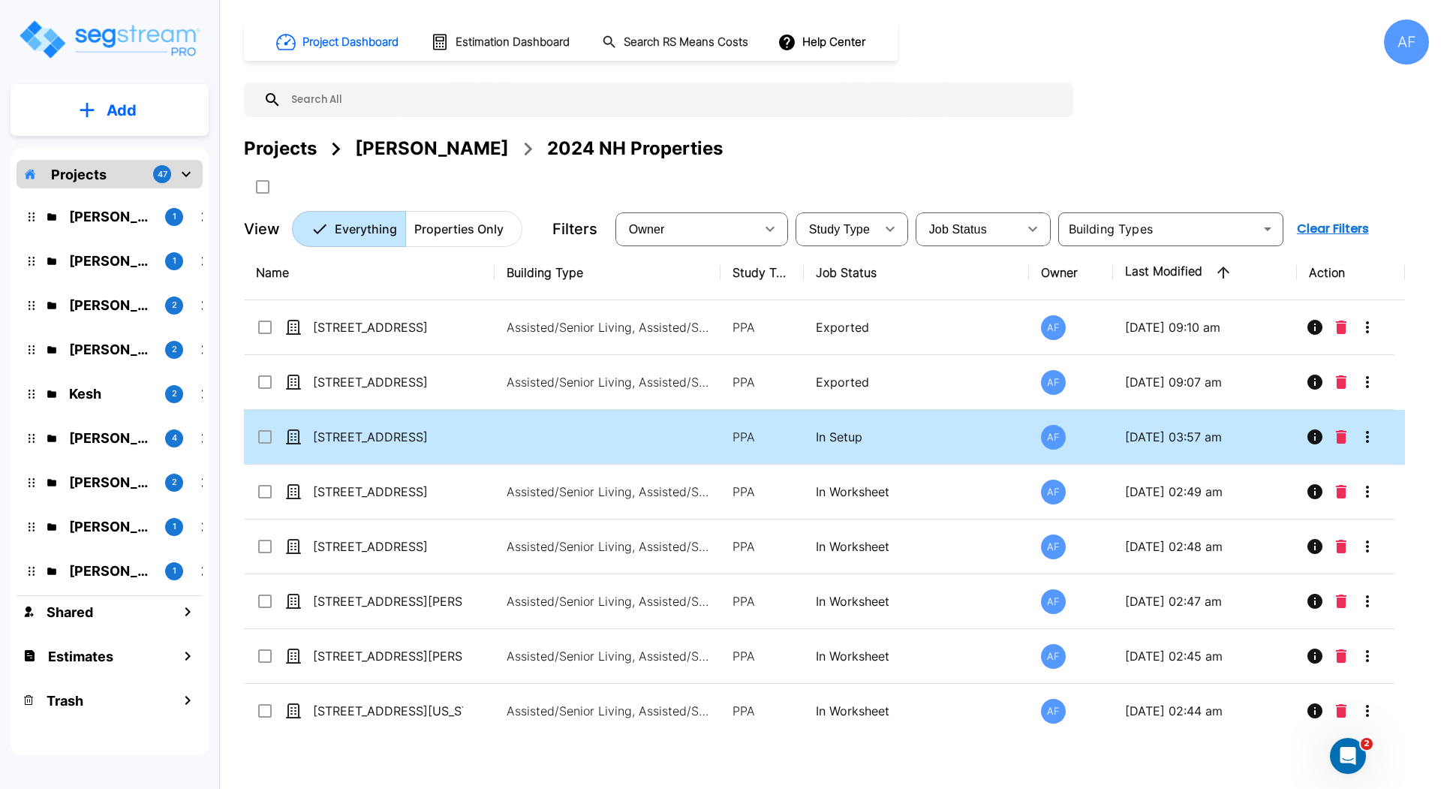
click at [571, 439] on td at bounding box center [607, 437] width 226 height 55
checkbox input "true"
click at [1366, 438] on icon "More-Options" at bounding box center [1367, 437] width 18 height 18
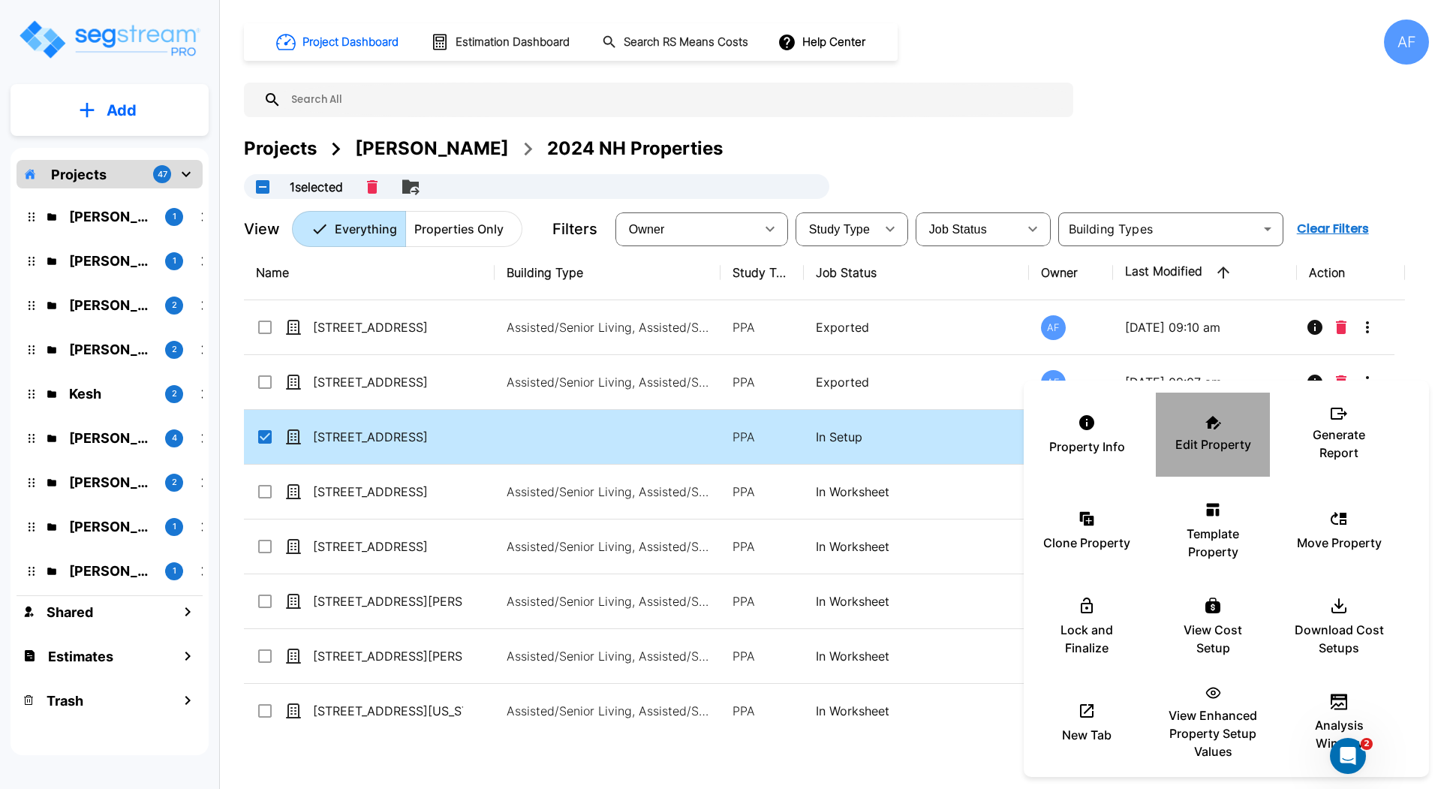
click at [1205, 435] on p "Edit Property" at bounding box center [1213, 444] width 76 height 18
click at [498, 621] on div at bounding box center [720, 394] width 1441 height 789
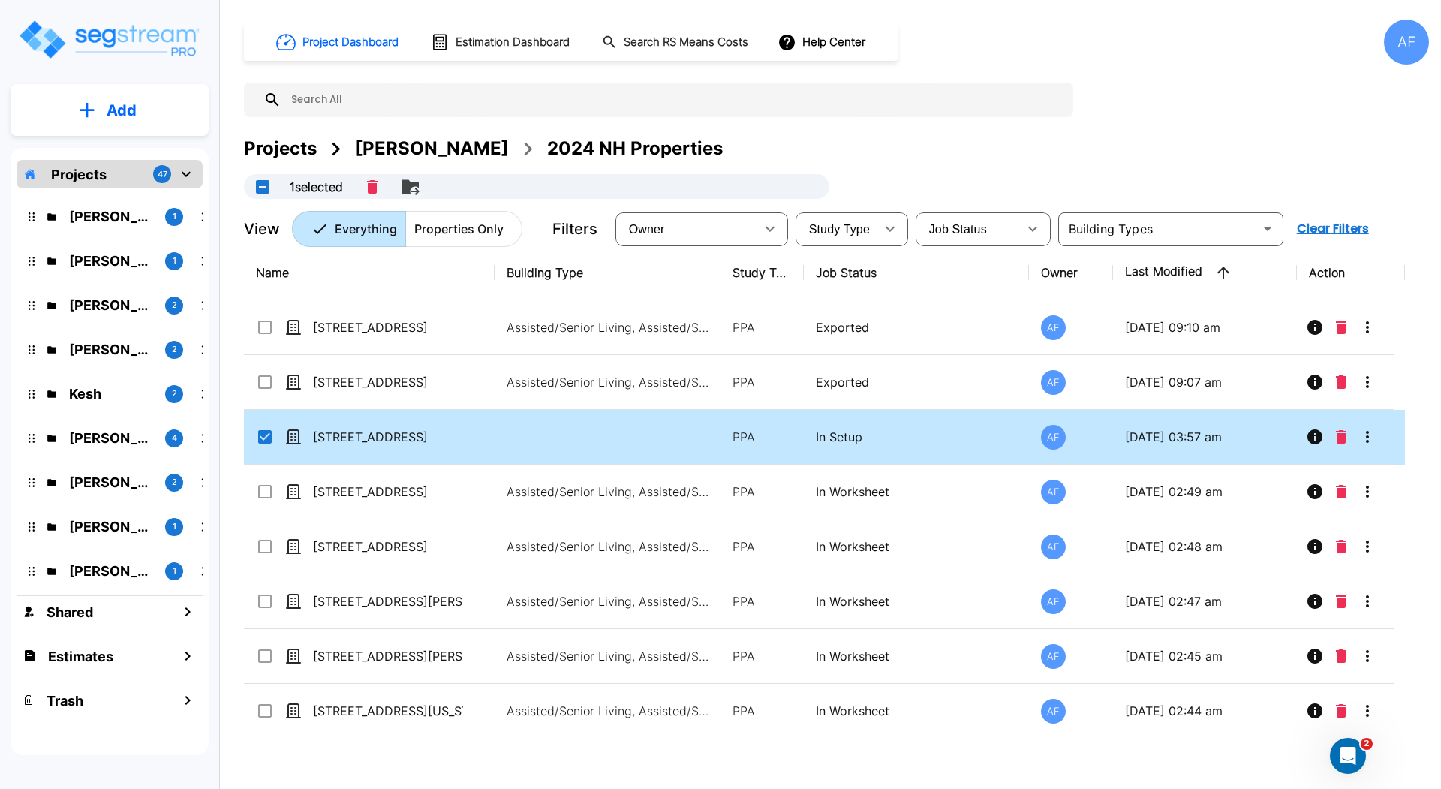
click at [473, 540] on div "51017 Ridge View Road" at bounding box center [368, 546] width 225 height 18
checkbox input "true"
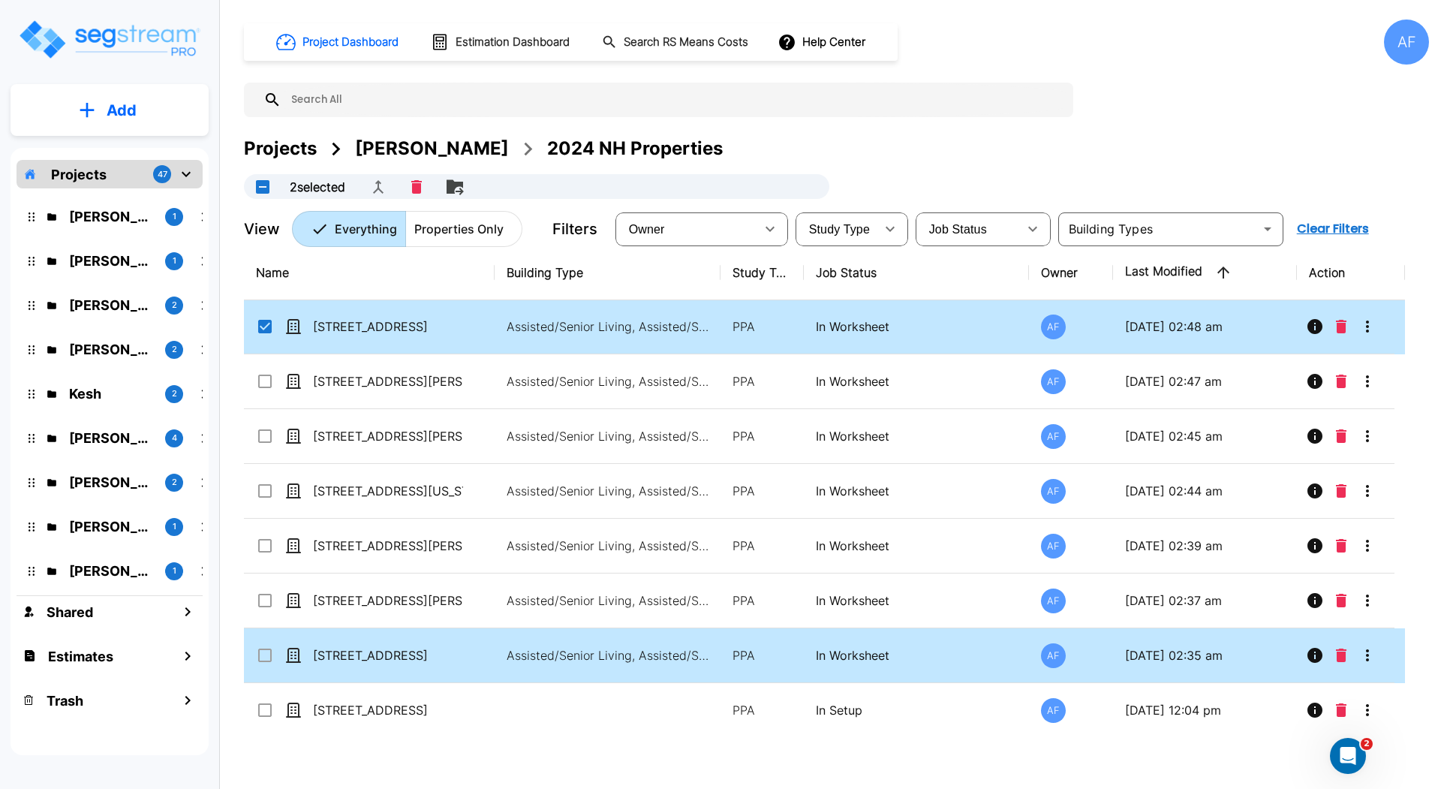
scroll to position [216, 0]
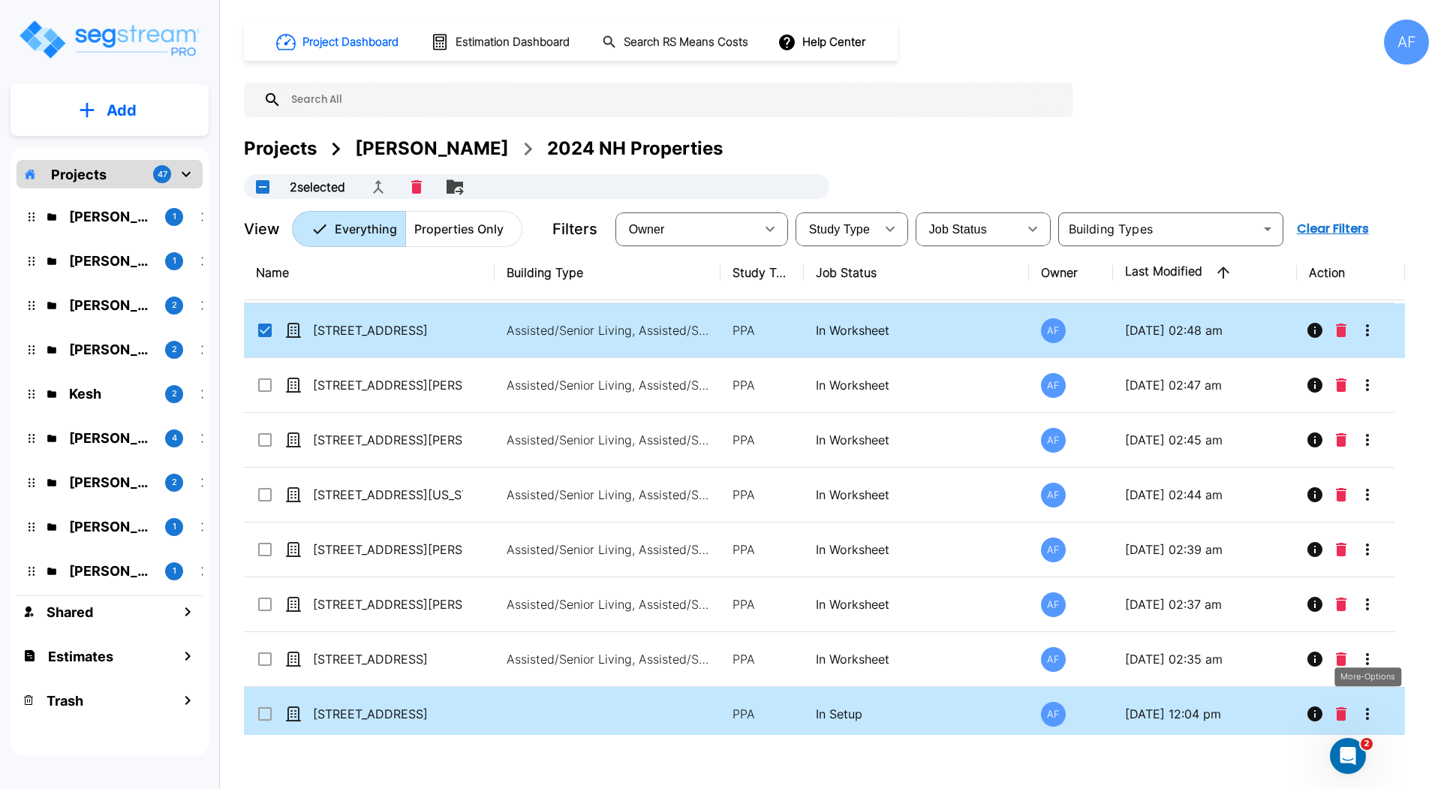
click at [1368, 714] on icon "More-Options" at bounding box center [1367, 714] width 3 height 12
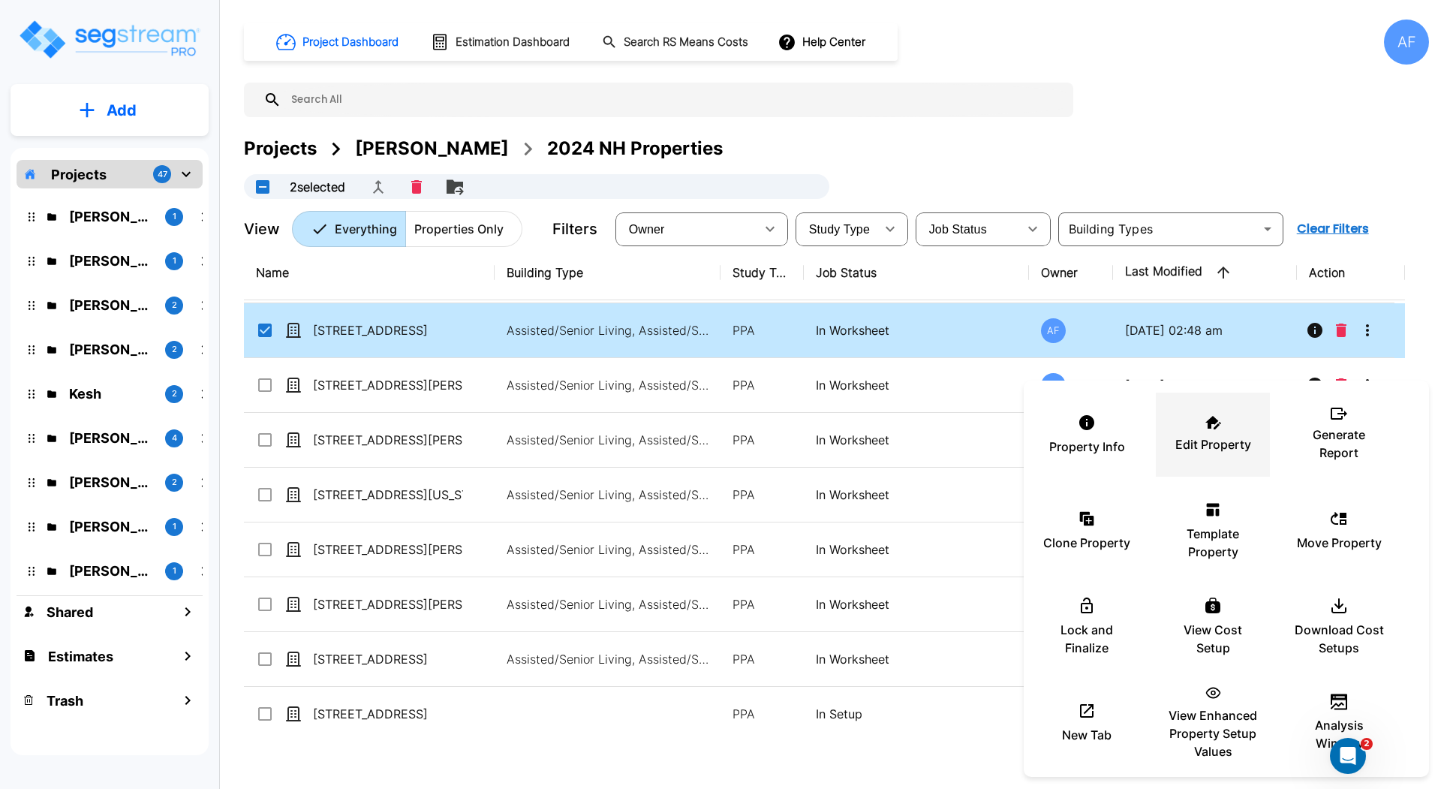
click at [1210, 422] on icon at bounding box center [1213, 423] width 16 height 14
click at [1396, 48] on div at bounding box center [720, 394] width 1441 height 789
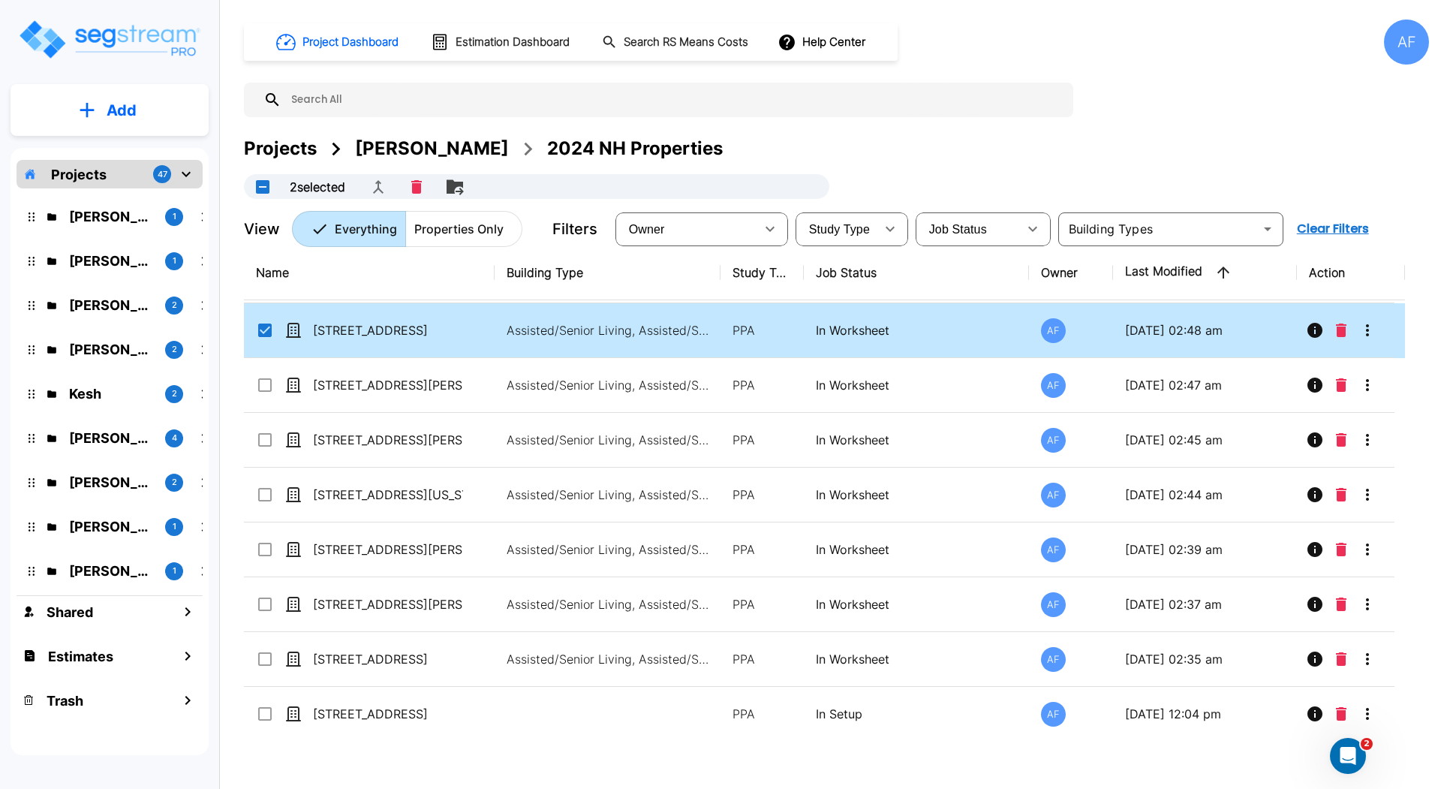
click at [1401, 53] on div "AF" at bounding box center [1406, 42] width 45 height 45
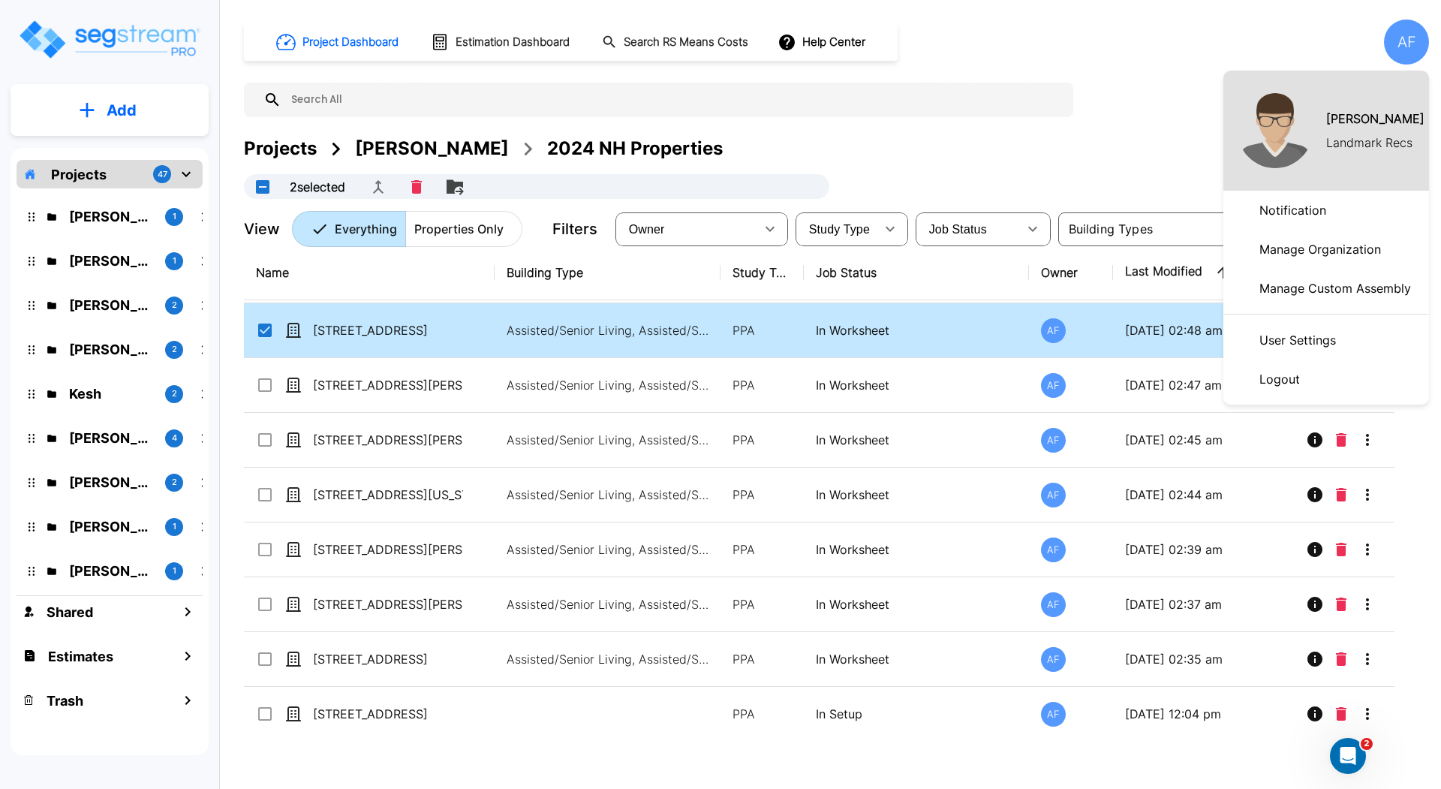
click at [1319, 373] on li "Logout" at bounding box center [1326, 378] width 206 height 39
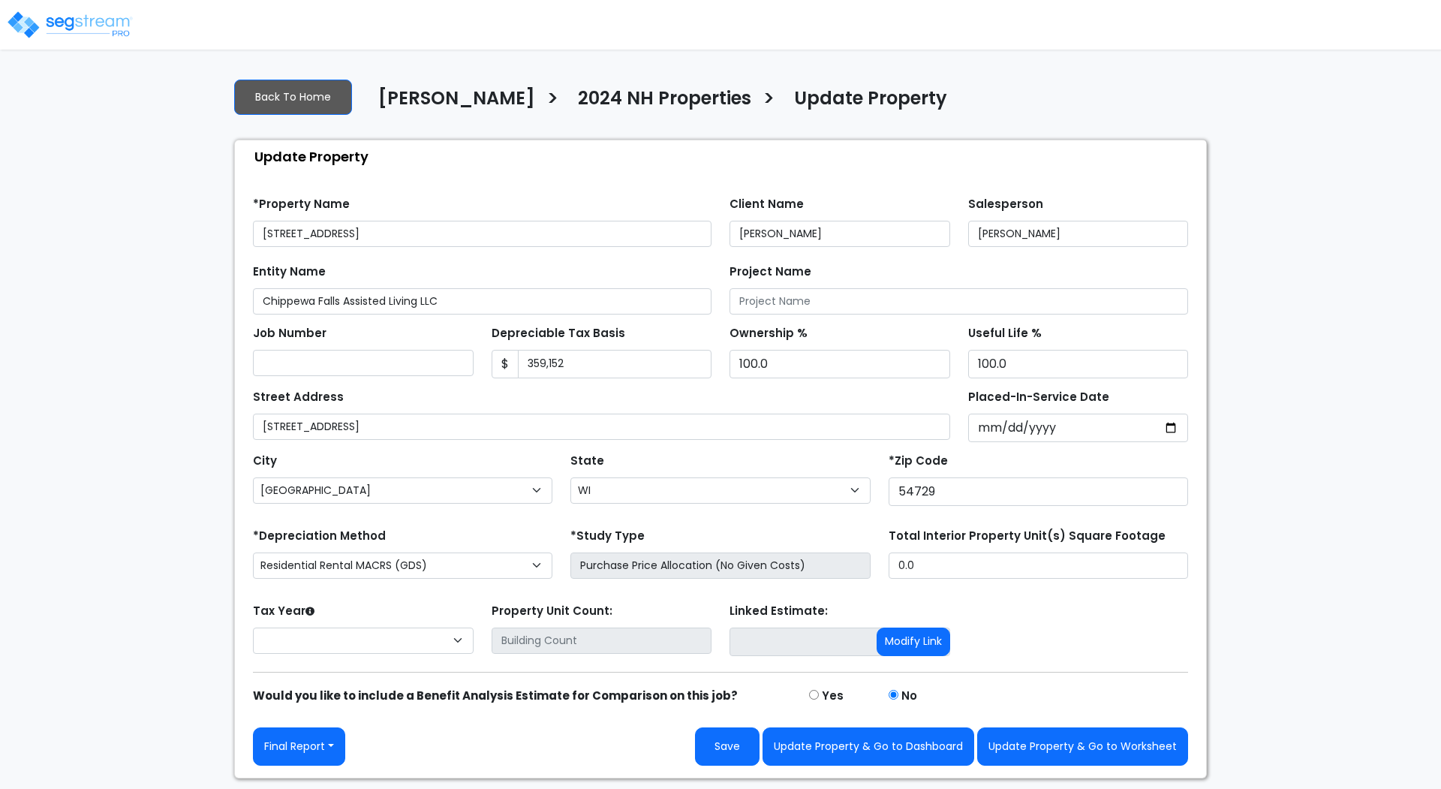
select select "WI"
select select "2024"
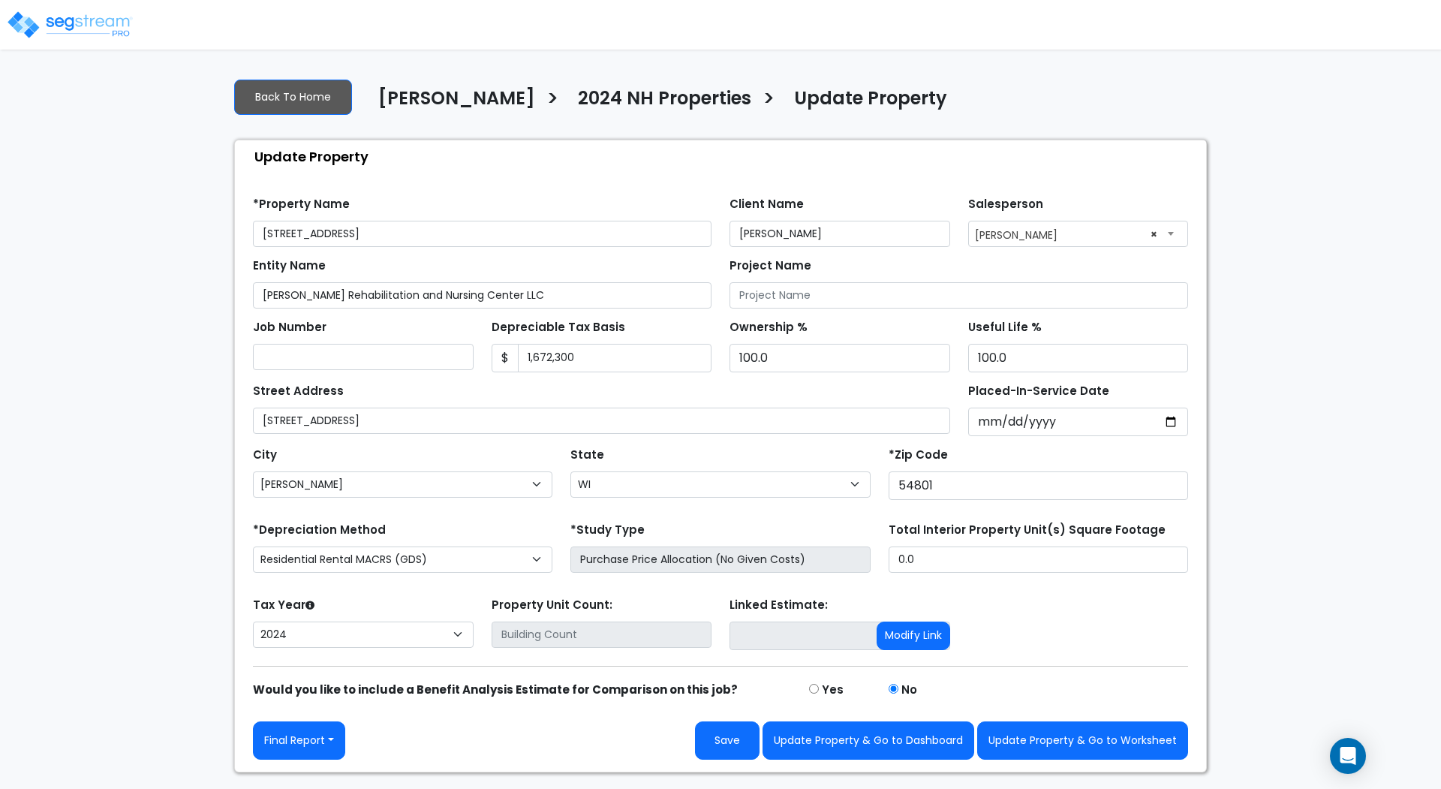
select select "WI"
select select "2024"
